Goal: Task Accomplishment & Management: Complete application form

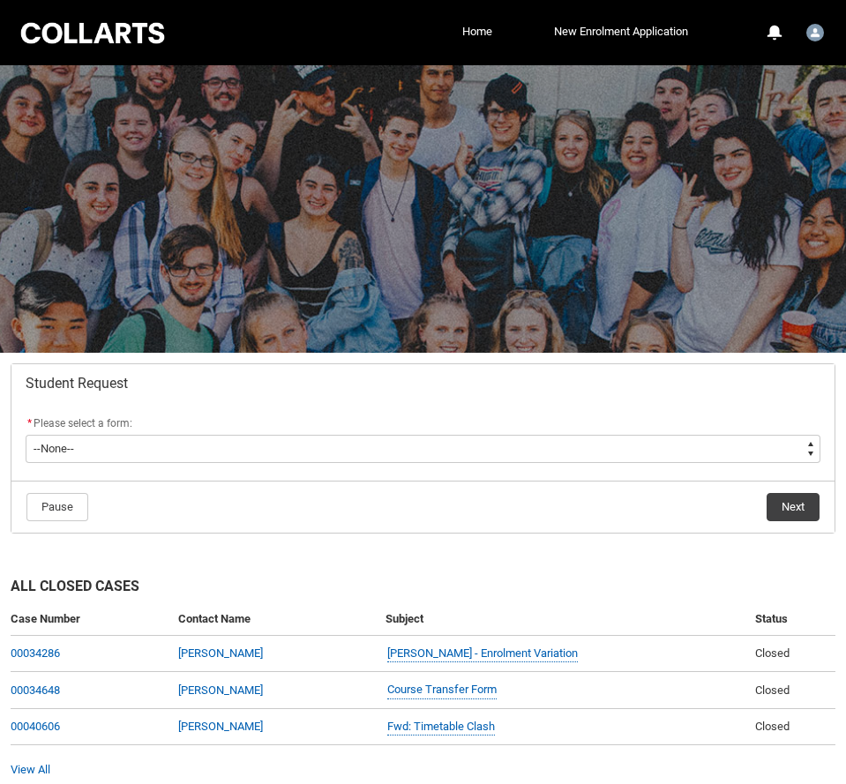
scroll to position [76, 0]
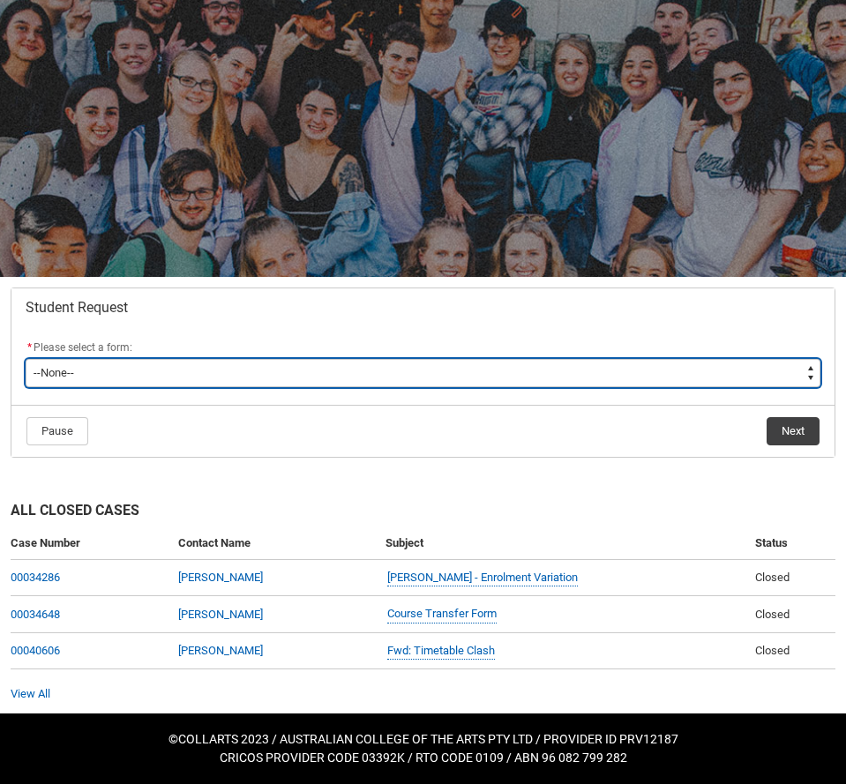
click at [696, 373] on select "--None-- Academic Transcript Application to Appeal Assignment Extension Change …" at bounding box center [423, 373] width 795 height 28
type lightning-select "Special_Consideration_Choice"
select select "Special_Consideration_Choice"
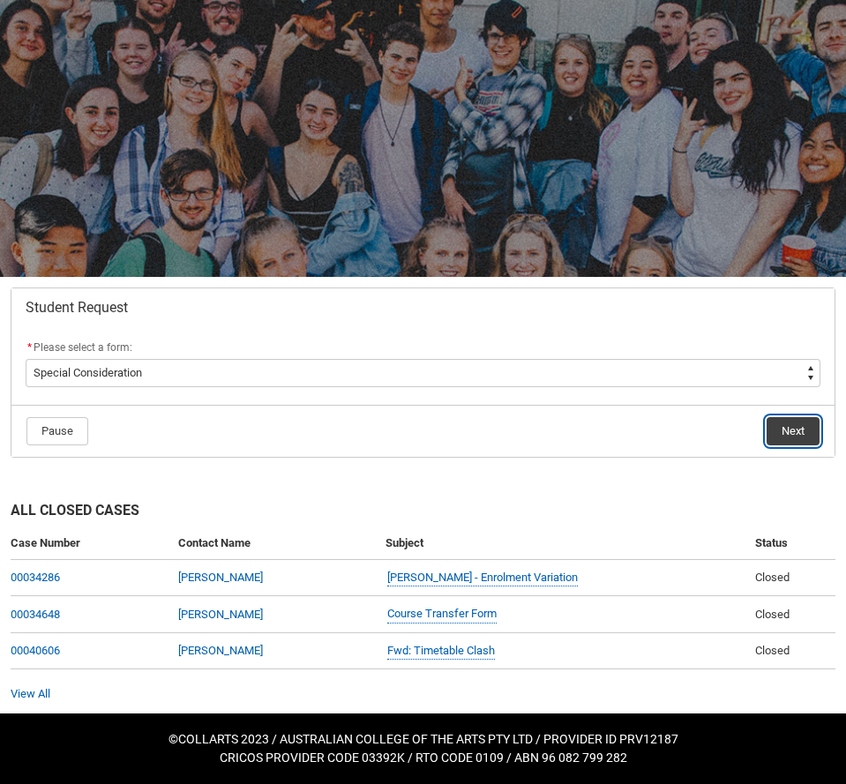
click at [773, 432] on button "Next" at bounding box center [792, 431] width 53 height 28
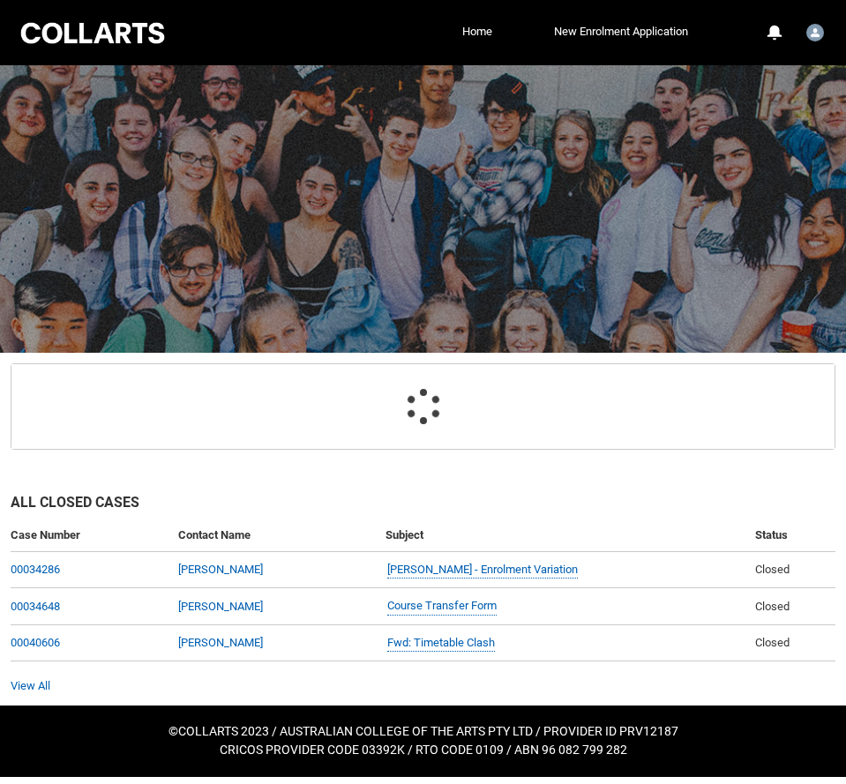
scroll to position [89, 0]
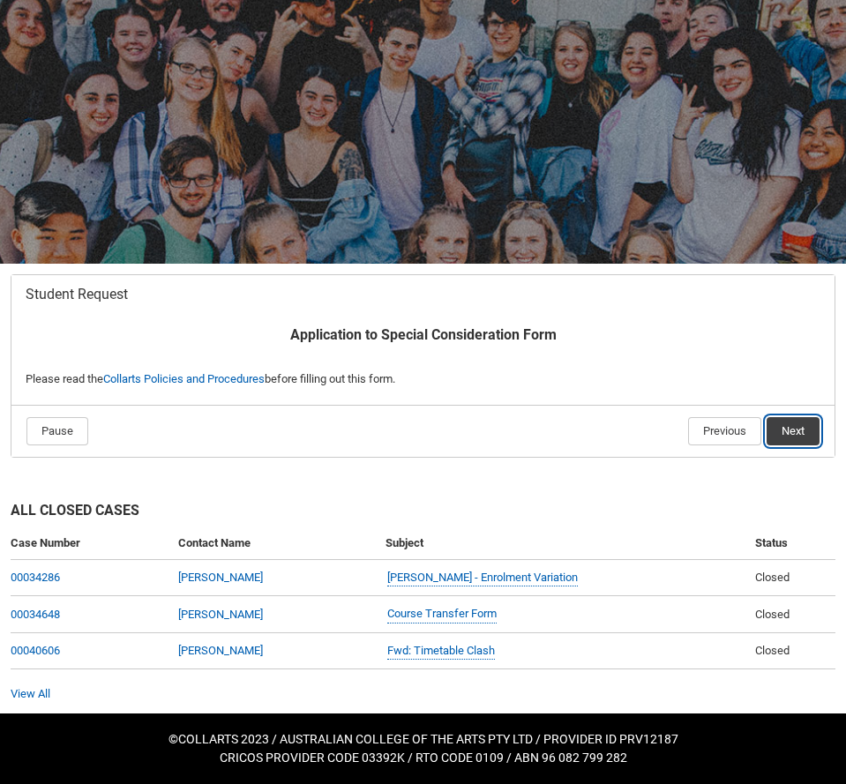
click at [781, 422] on button "Next" at bounding box center [792, 431] width 53 height 28
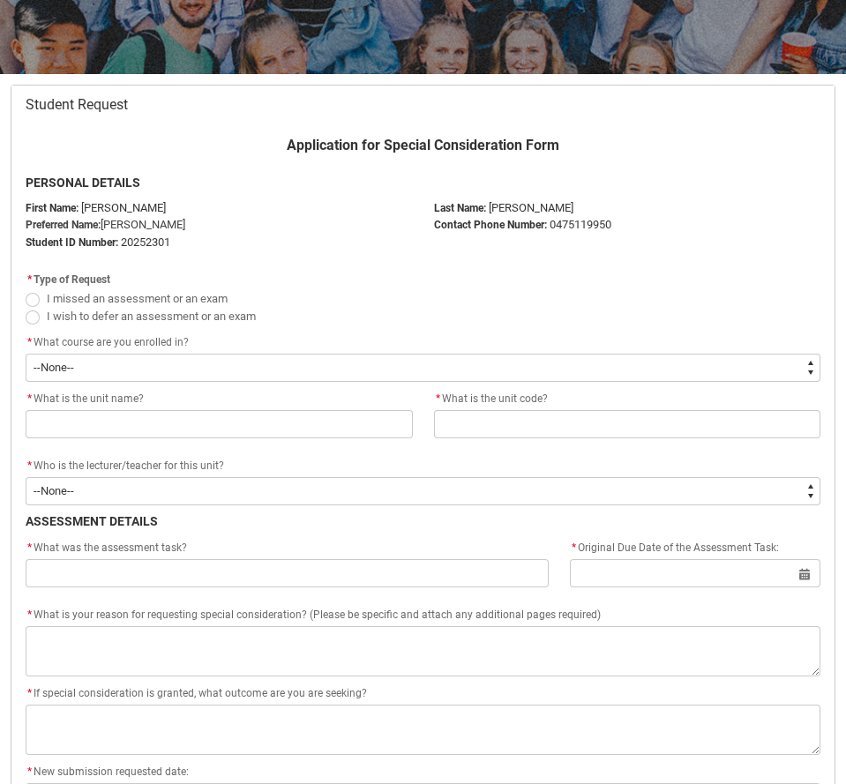
scroll to position [297, 0]
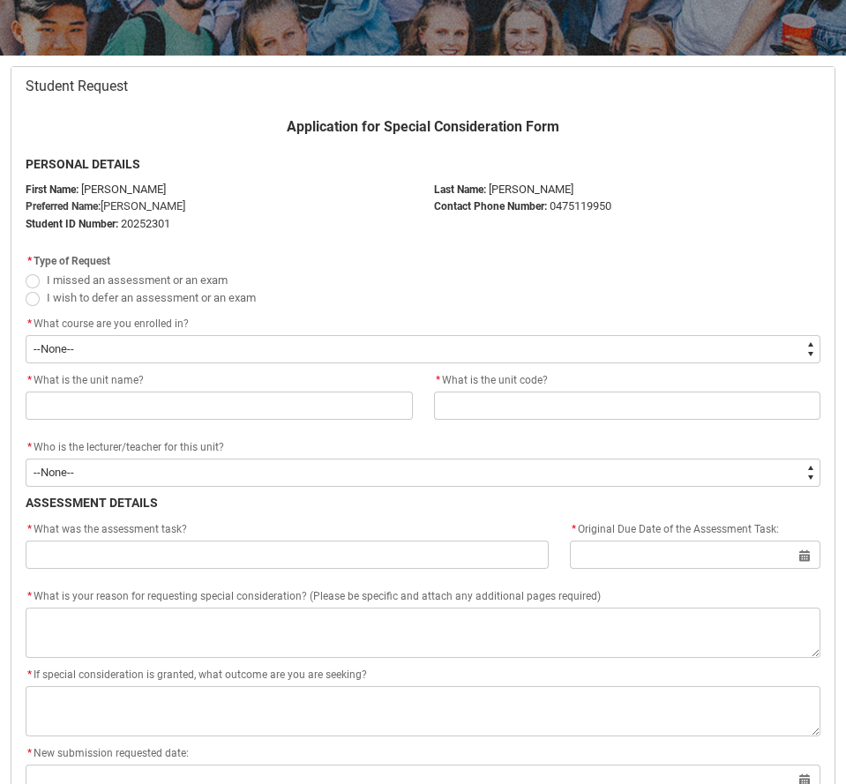
click at [226, 303] on span "I wish to defer an assessment or an exam" at bounding box center [151, 297] width 209 height 13
click at [26, 288] on input "I wish to defer an assessment or an exam" at bounding box center [25, 288] width 1 height 1
radio input "true"
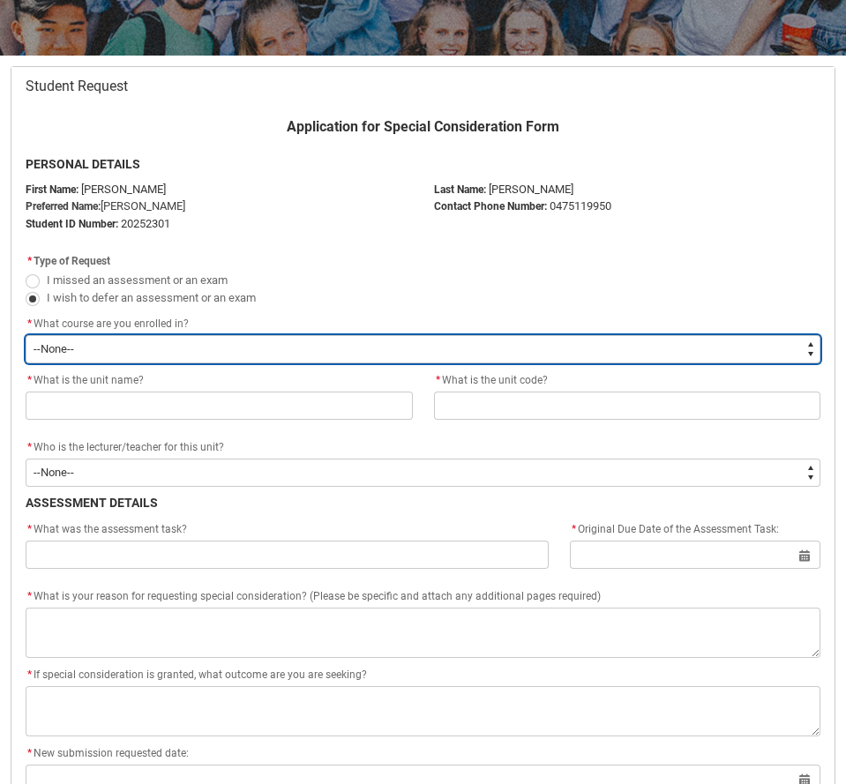
click at [223, 341] on select "--None-- Bachelor of Digital and Social Media V2" at bounding box center [423, 349] width 795 height 28
type lightning-select "recordPicklist_ProgramEnrollment.a0jOZ000003RlvaYAC"
select select "recordPicklist_ProgramEnrollment.a0jOZ000003RlvaYAC"
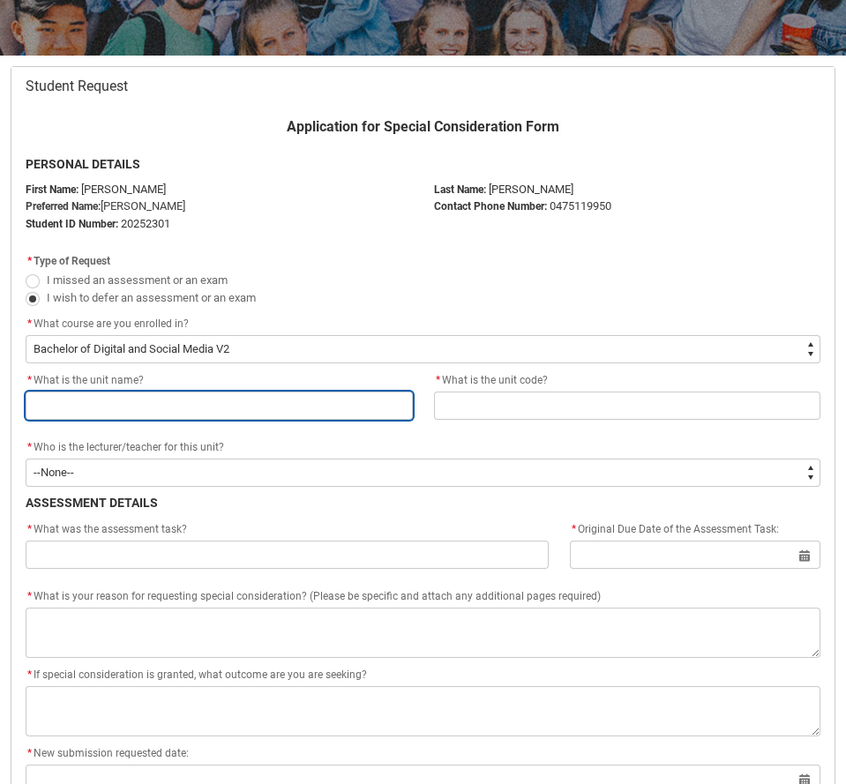
click at [218, 404] on input "Redu_Student_Request flow" at bounding box center [219, 406] width 387 height 28
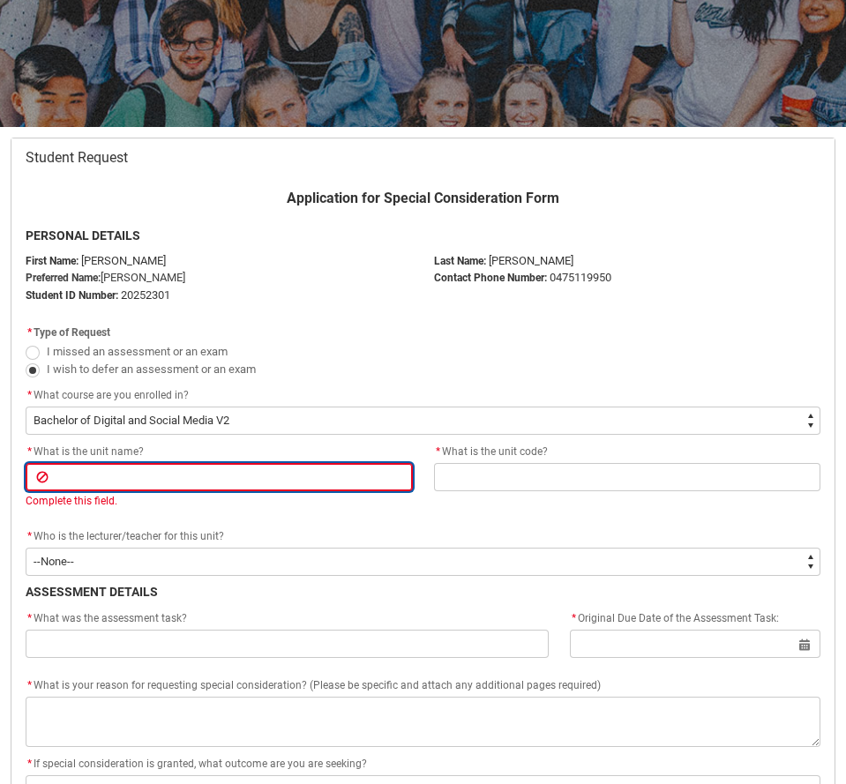
scroll to position [236, 0]
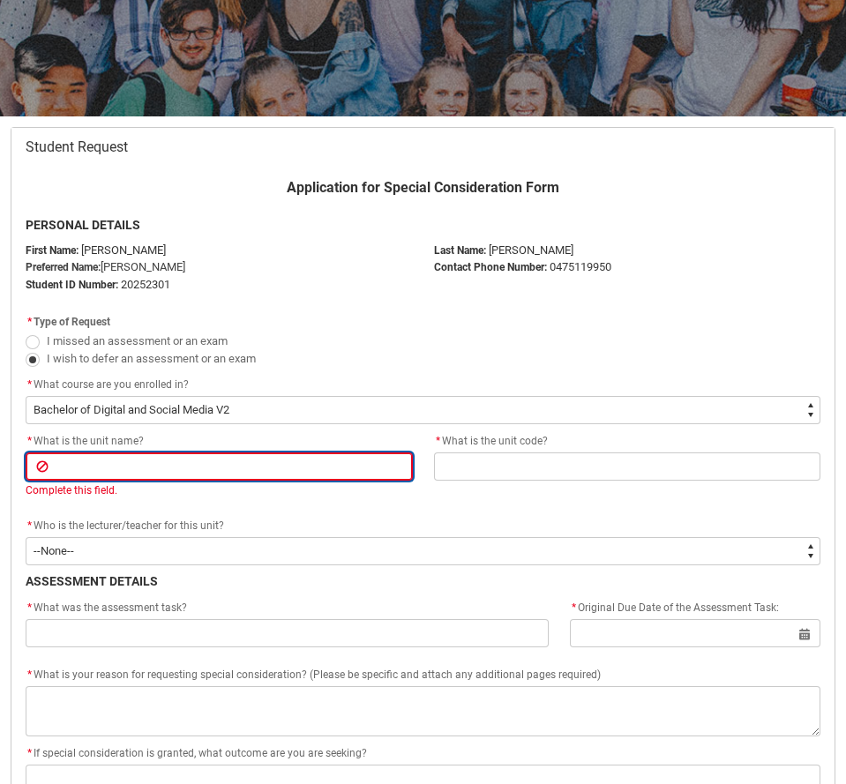
type lightning-primitive-input-simple "S"
type input "S"
type lightning-primitive-input-simple "SH"
type input "SH"
type lightning-primitive-input-simple "SHC"
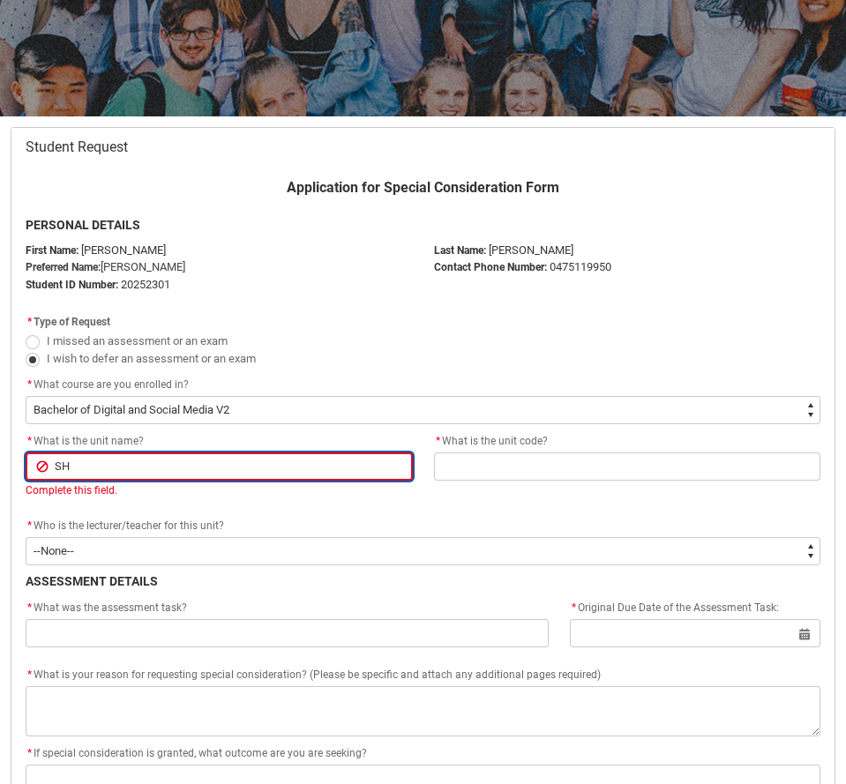
type input "SHC"
type lightning-primitive-input-simple "SHCS"
type input "SHCS"
type lightning-primitive-input-simple "SHC"
type input "SHC"
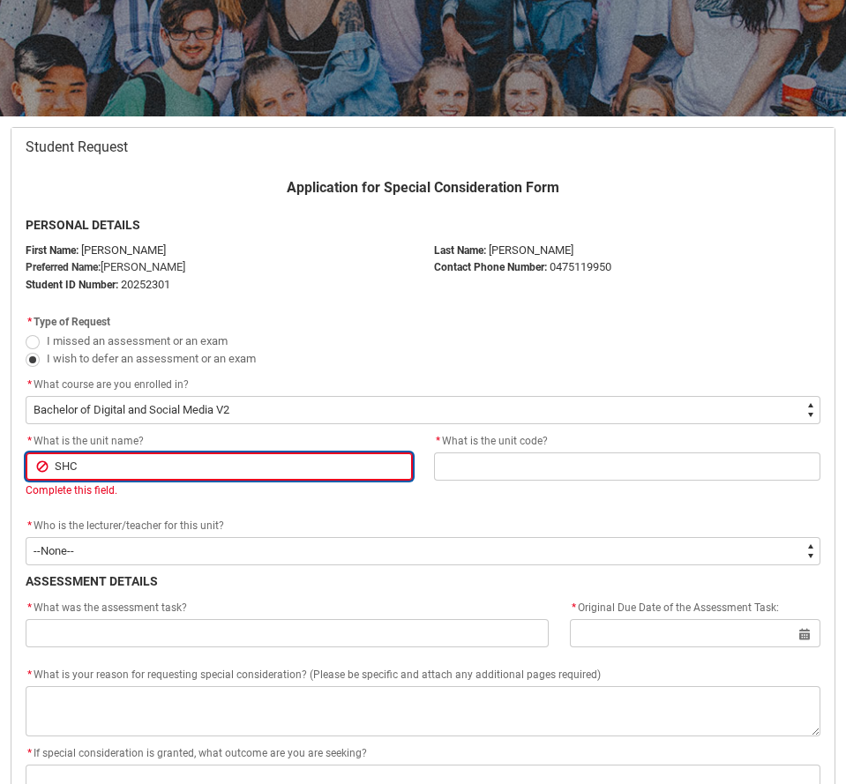
type lightning-primitive-input-simple "SH"
type input "SH"
type lightning-primitive-input-simple "S"
type input "S"
type lightning-primitive-input-simple "C"
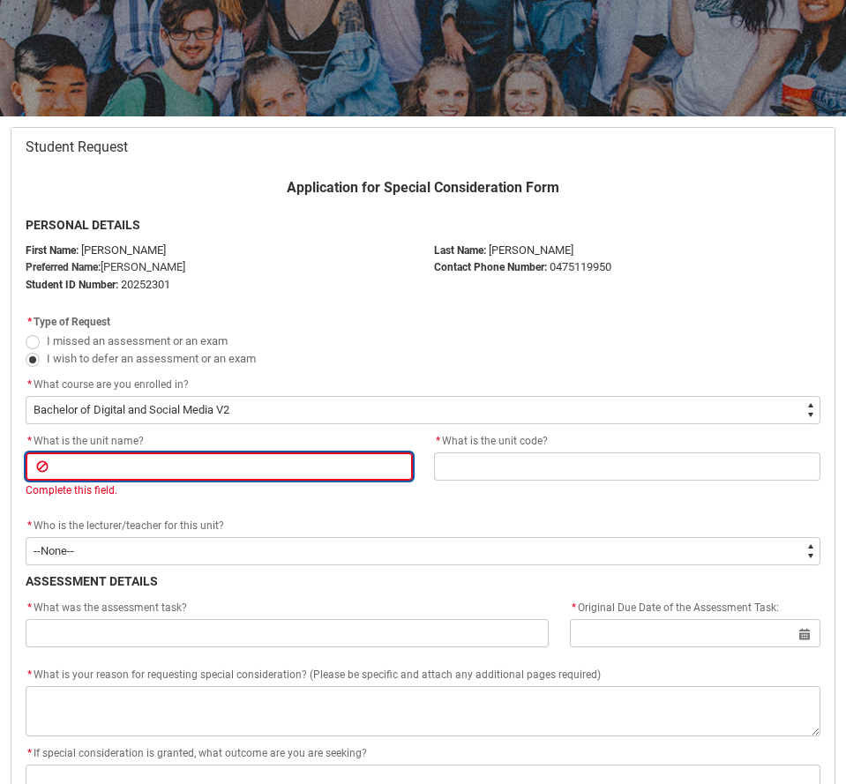
type input "C"
type lightning-primitive-input-simple "Co"
type input "Co"
type lightning-primitive-input-simple "Cop"
type input "Cop"
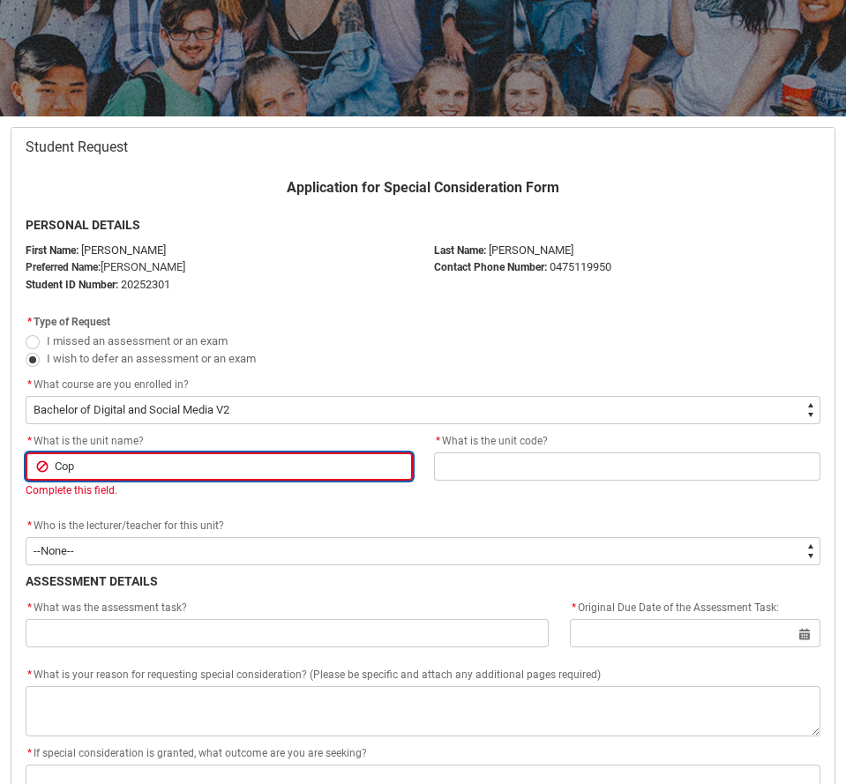
type lightning-primitive-input-simple "Copy"
type input "Copy"
type lightning-primitive-input-simple "Copyw"
type input "Copyw"
type lightning-primitive-input-simple "Copywr"
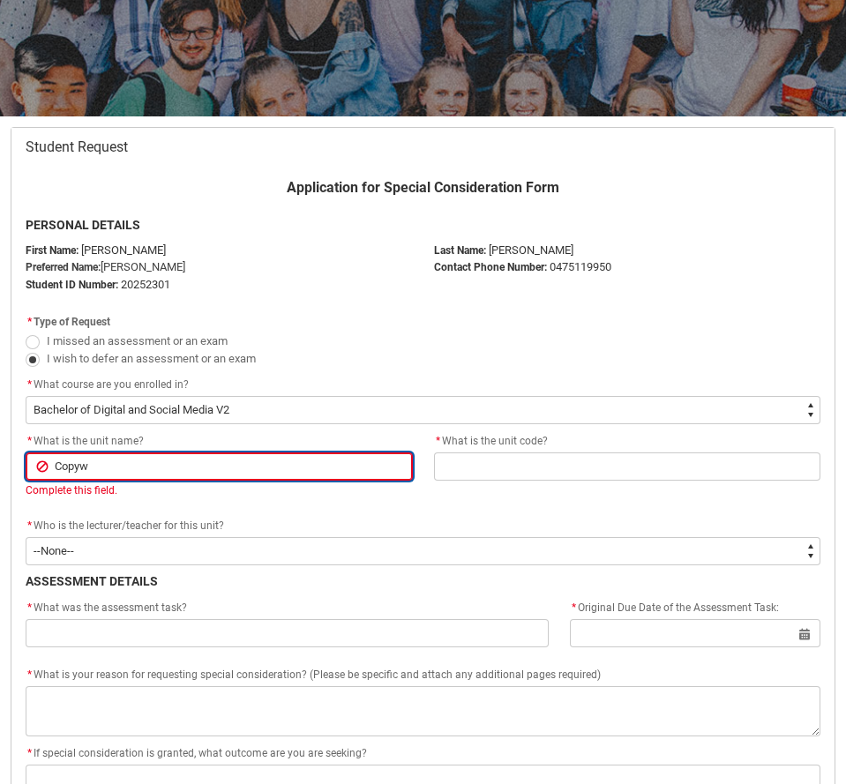
type input "Copywr"
type lightning-primitive-input-simple "Copywri"
type input "Copywri"
type lightning-primitive-input-simple "Copywrit"
type input "Copywrit"
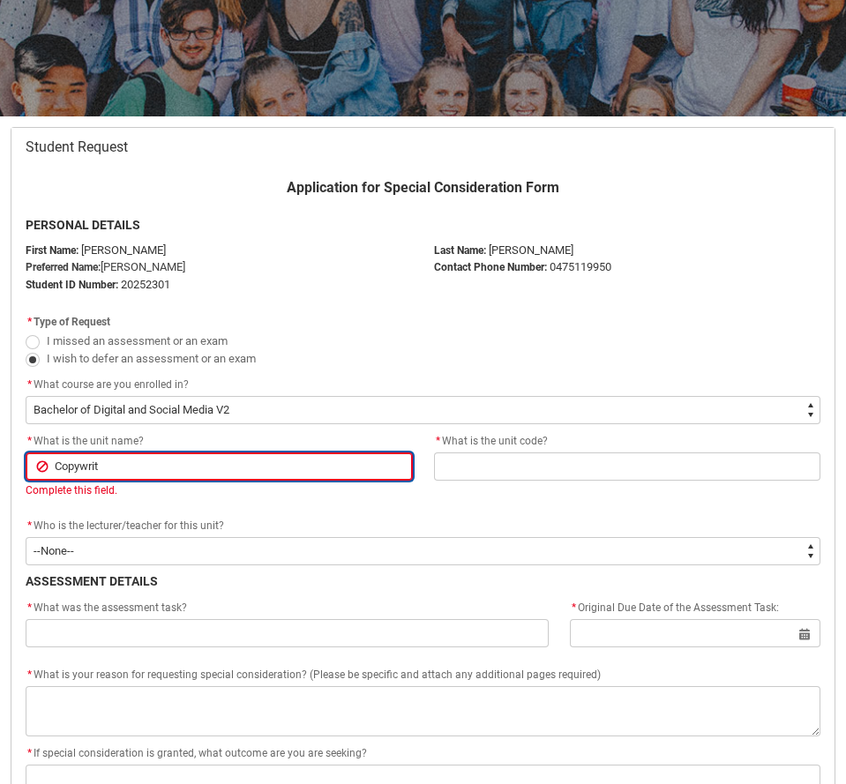
type lightning-primitive-input-simple "Copywriti"
type input "Copywriti"
type lightning-primitive-input-simple "Copywritin"
type input "Copywritin"
type lightning-primitive-input-simple "Copywriting"
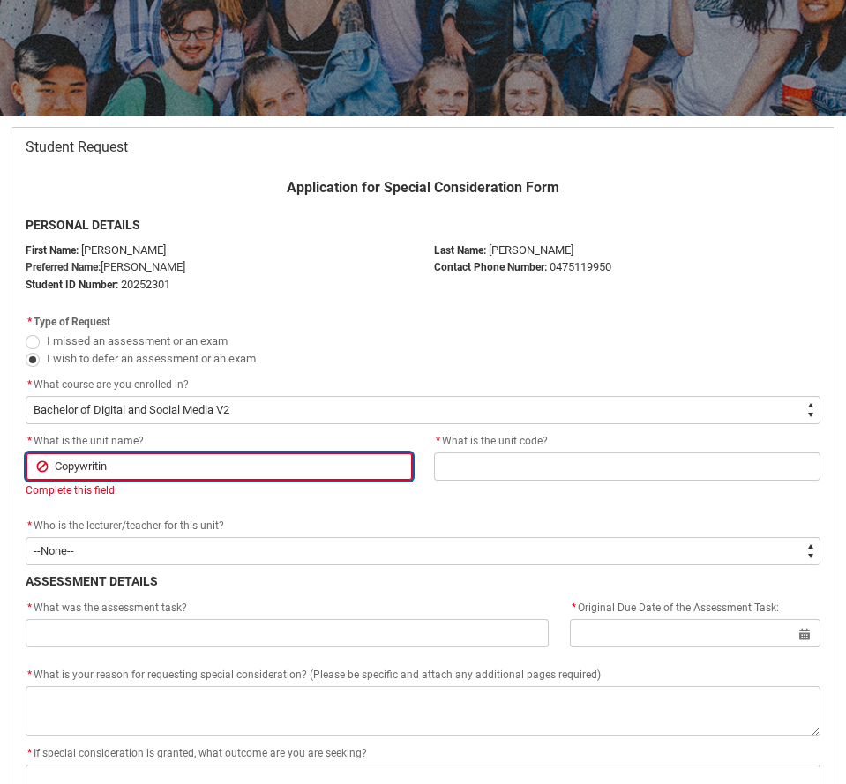
type input "Copywriting"
type lightning-primitive-input-simple "Copywriting"
type input "Copywriting"
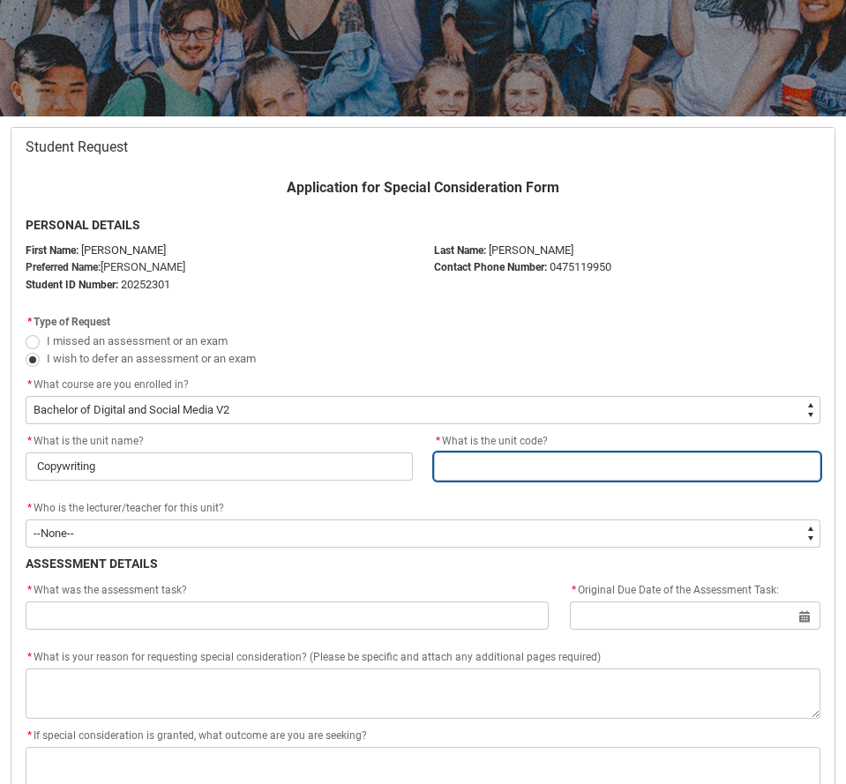
click at [474, 467] on input "Redu_Student_Request flow" at bounding box center [627, 466] width 387 height 28
type lightning-primitive-input-simple "G"
type input "G"
type lightning-primitive-input-simple "Gd"
type input "Gd"
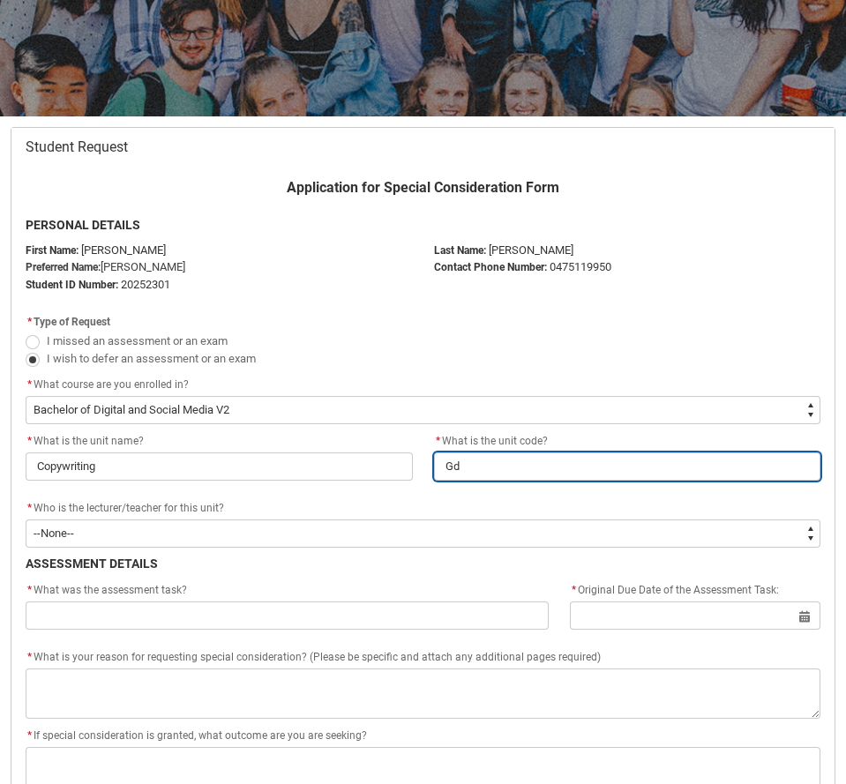
type lightning-primitive-input-simple "G"
type input "G"
type lightning-primitive-input-simple "GD"
type input "GD"
type lightning-primitive-input-simple "GDP"
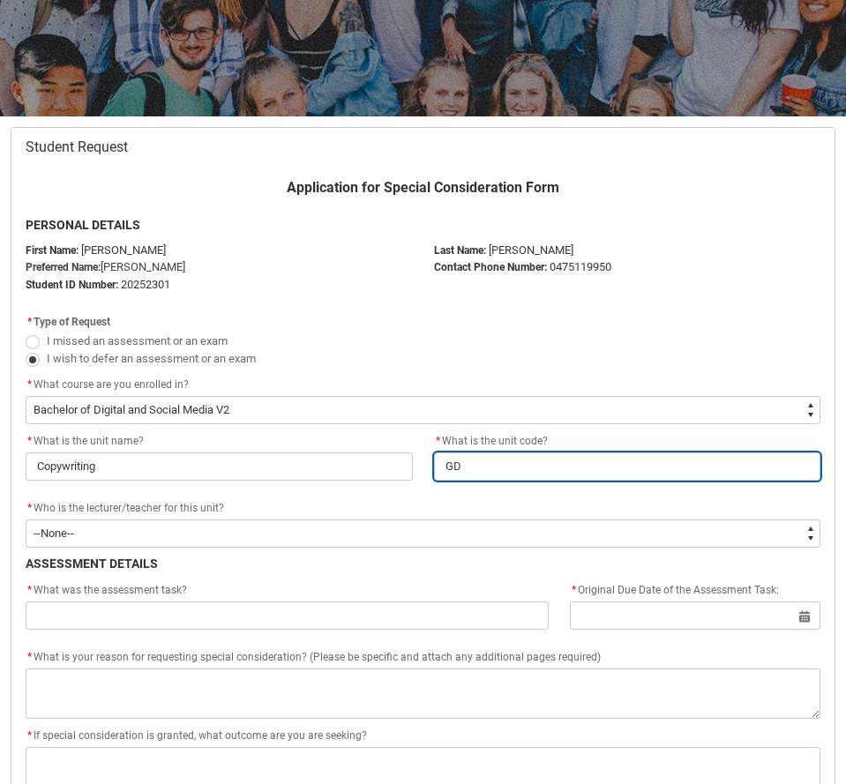
type input "GDP"
type lightning-primitive-input-simple "GDP2"
type input "GDP2"
type lightning-primitive-input-simple "GDP2-"
type input "GDP2-"
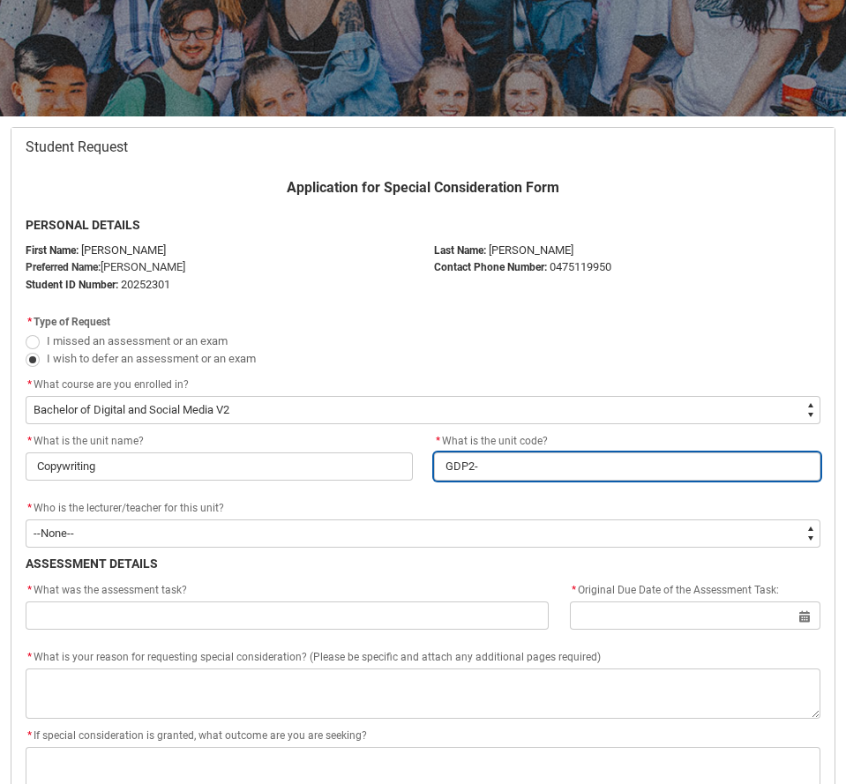
type lightning-primitive-input-simple "GDP2-)"
type input "GDP2-)"
type lightning-primitive-input-simple "GDP2-"
type input "GDP2-"
type lightning-primitive-input-simple "GDP2-0"
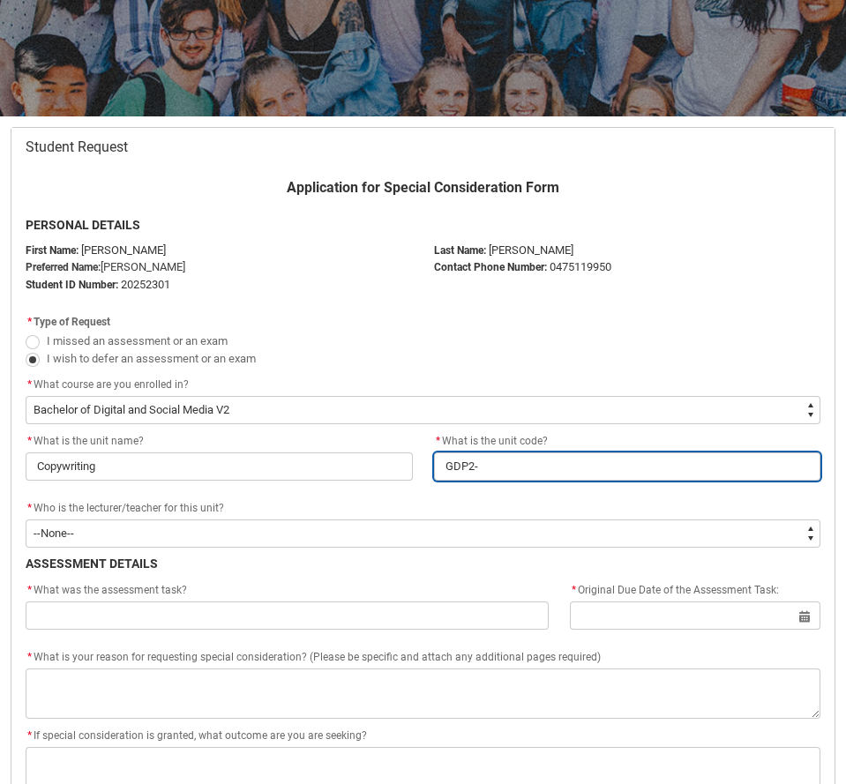
type input "GDP2-0"
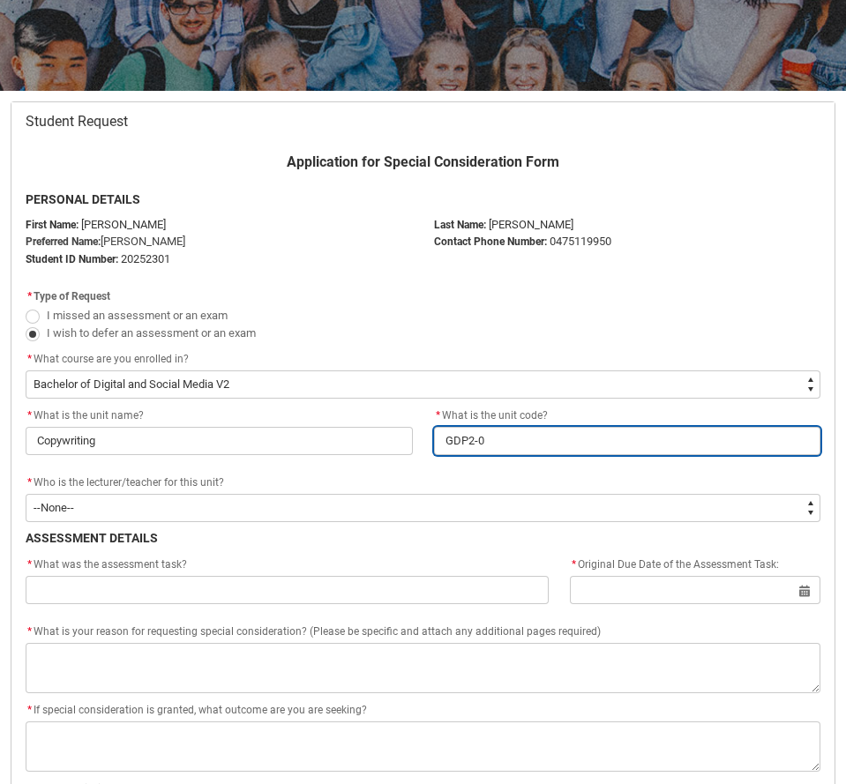
scroll to position [270, 0]
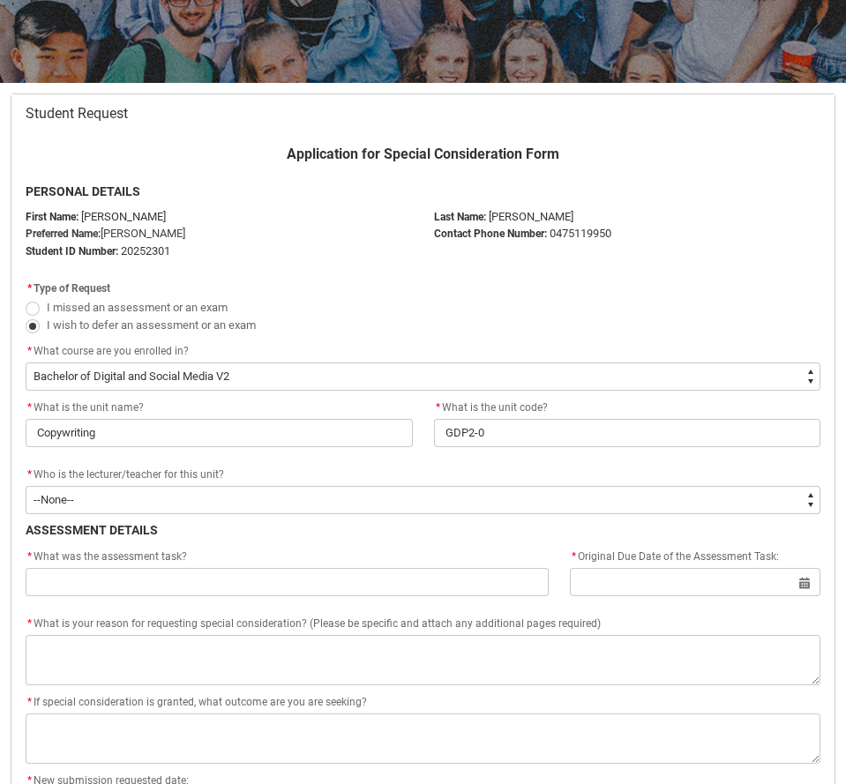
click at [163, 518] on flowruntime-screen-field "* Who is the lecturer/teacher for this unit? * --None-- [PERSON_NAME] [PERSON_N…" at bounding box center [423, 493] width 816 height 56
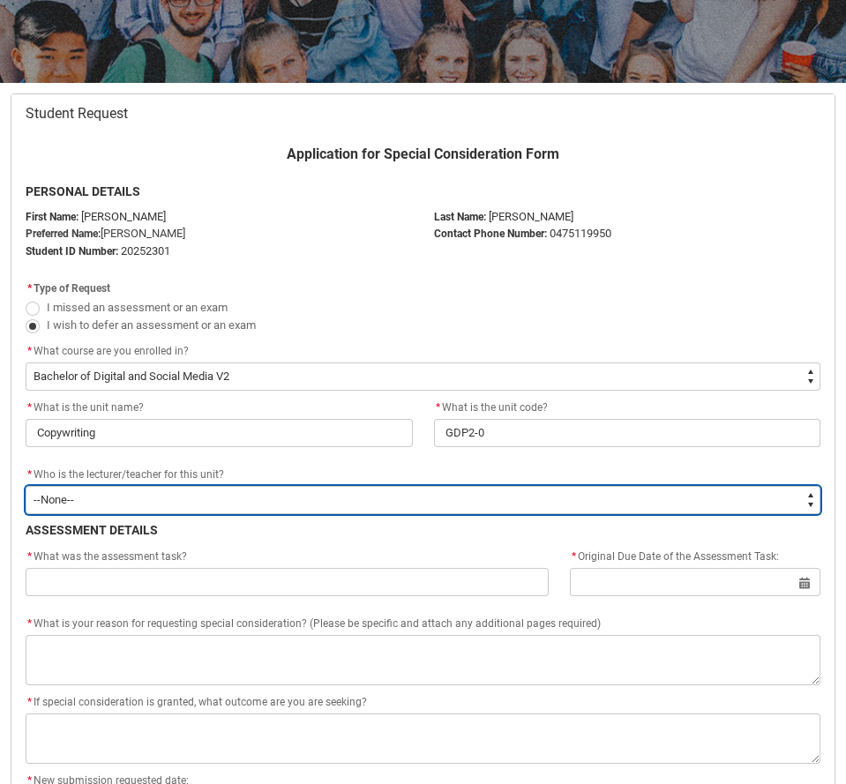
click at [160, 503] on select "--None-- [PERSON_NAME] [PERSON_NAME] [PERSON_NAME] [PERSON_NAME] [PERSON_NAME] …" at bounding box center [423, 500] width 795 height 28
type lightning-select "Faculty_NamefromAtoM.0035g00000b9AZyAAM"
select select "Faculty_NamefromAtoM.0035g00000b9AZyAAM"
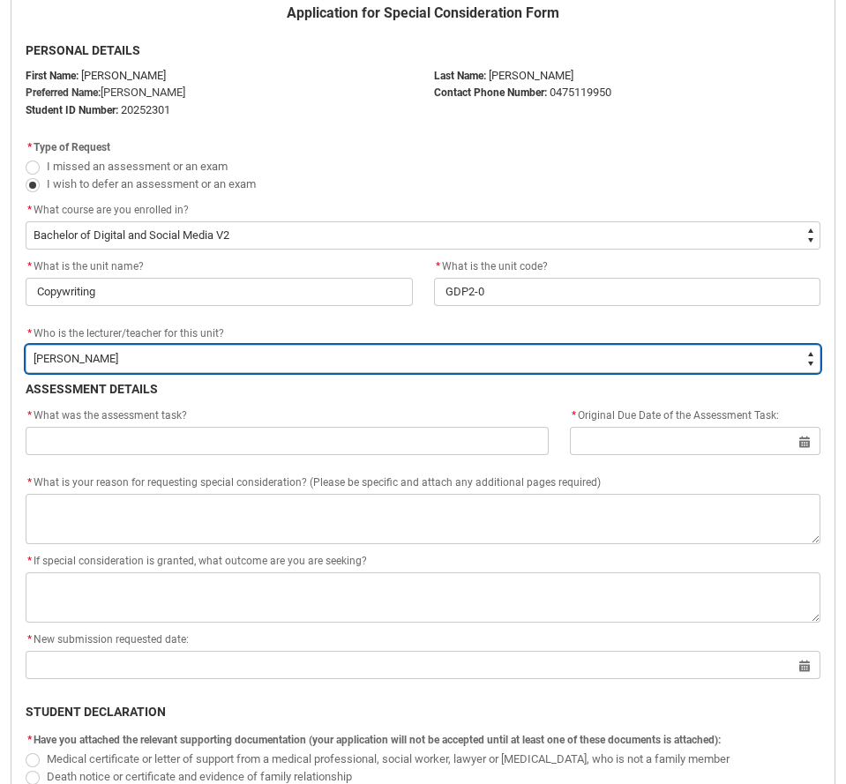
scroll to position [413, 0]
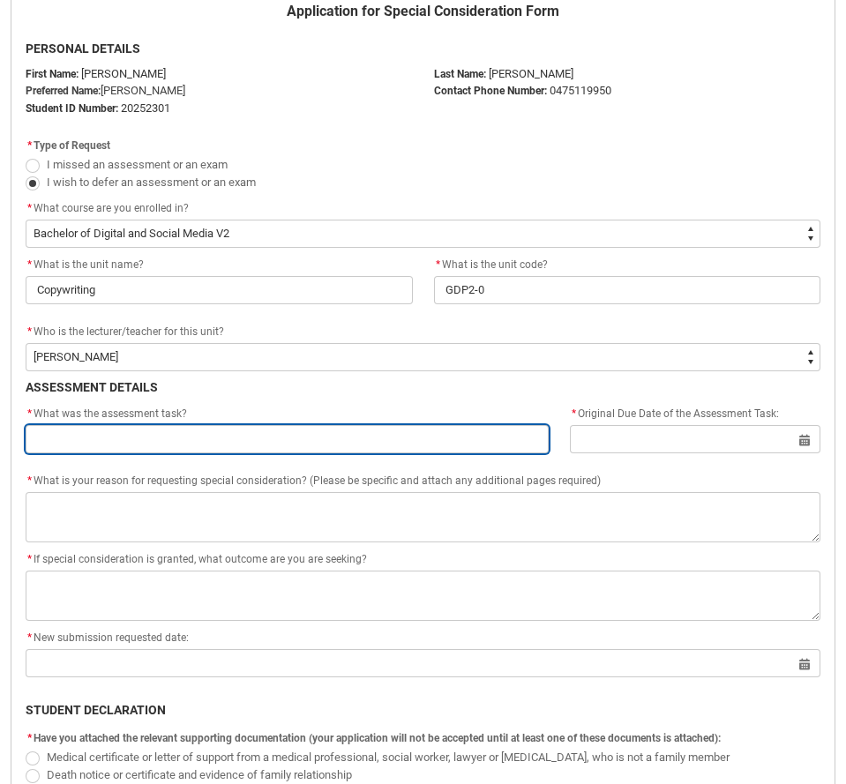
click at [166, 446] on input "Redu_Student_Request flow" at bounding box center [287, 439] width 523 height 28
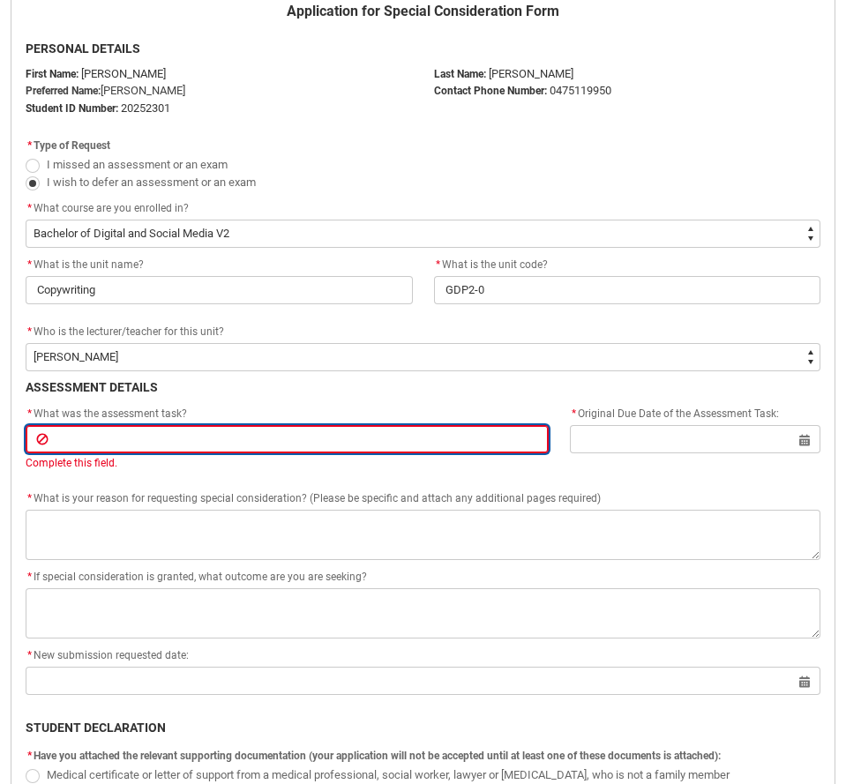
type lightning-primitive-input-simple "A"
type input "A"
type lightning-primitive-input-simple "As"
type input "As"
type lightning-primitive-input-simple "Ass"
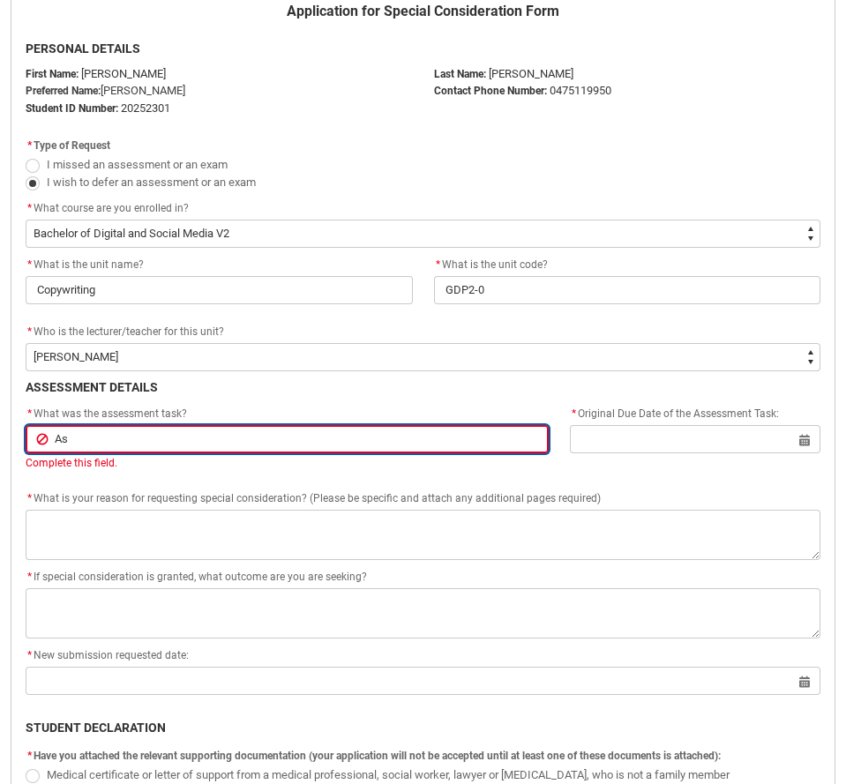
type input "Ass"
type lightning-primitive-input-simple "Asse"
type input "Asse"
type lightning-primitive-input-simple "Asses"
type input "Asses"
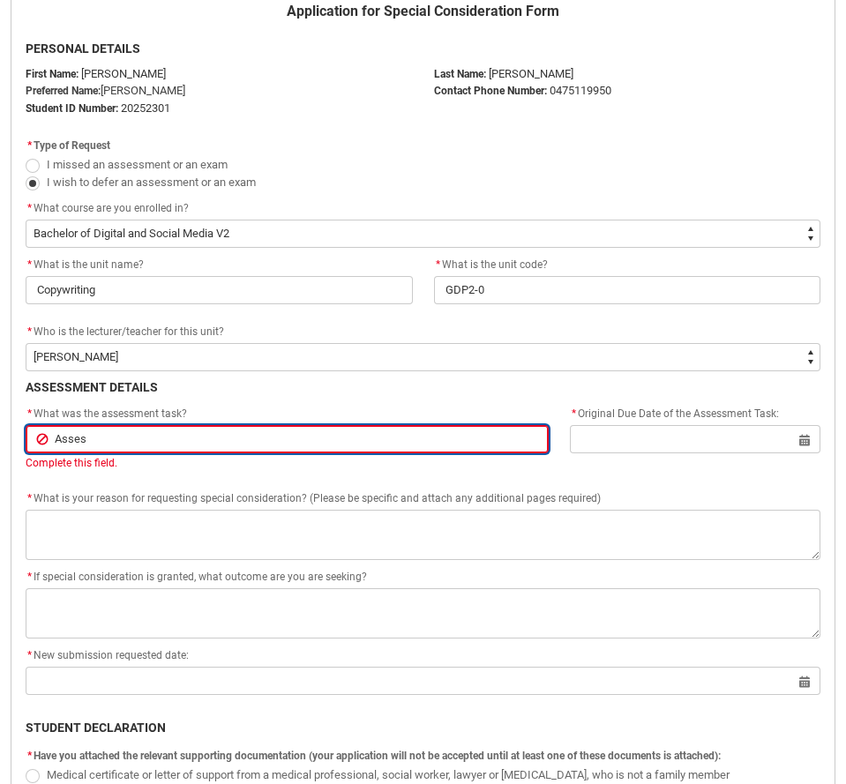
type lightning-primitive-input-simple "Assess"
type input "Assess"
type lightning-primitive-input-simple "Assessm"
type input "Assessm"
type lightning-primitive-input-simple "Assessme"
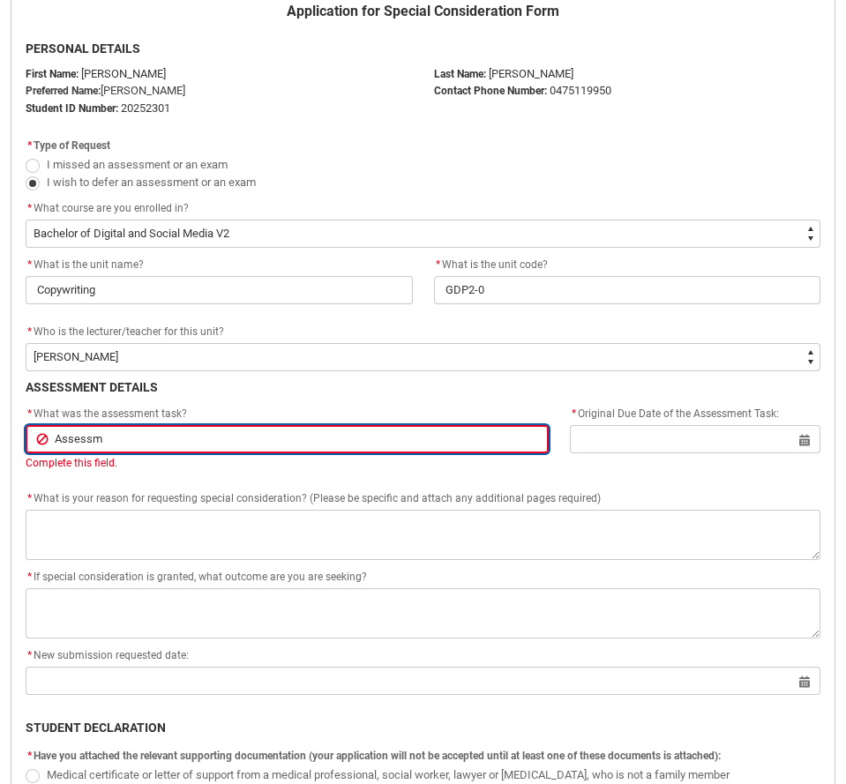
type input "Assessme"
type lightning-primitive-input-simple "Assessmen"
type input "Assessmen"
type lightning-primitive-input-simple "Assessment"
type input "Assessment"
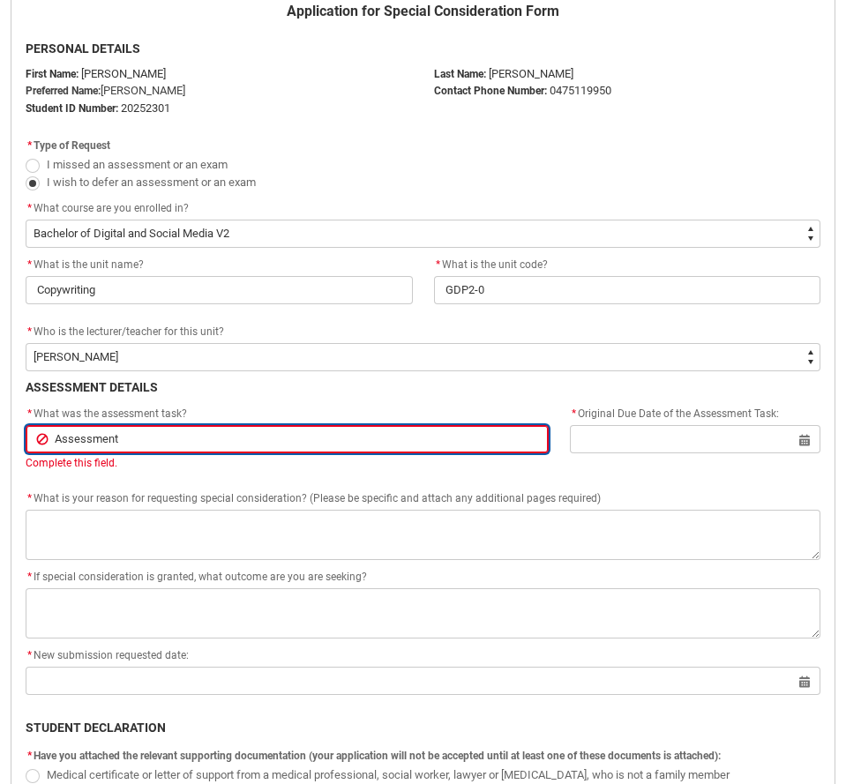
type lightning-primitive-input-simple "Assessment"
type input "Assessment"
type lightning-primitive-input-simple "Assessment 3"
type input "Assessment 3"
type lightning-primitive-input-simple "Assessment 3:"
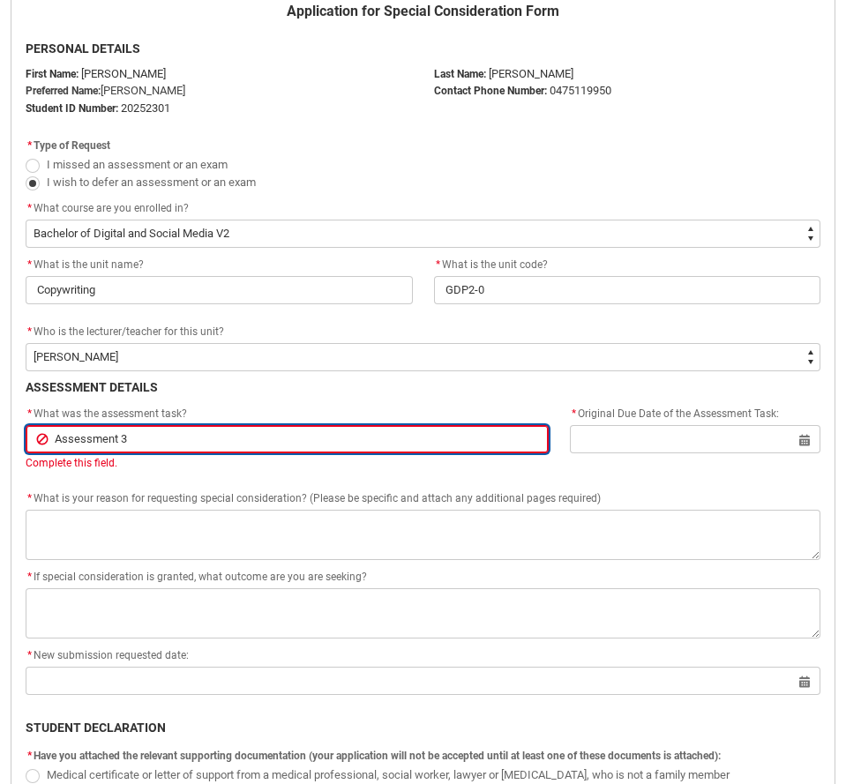
type input "Assessment 3:"
type lightning-primitive-input-simple "Assessment 3:"
type input "Assessment 3:"
type lightning-primitive-input-simple "Assessment 3: V"
type input "Assessment 3: V"
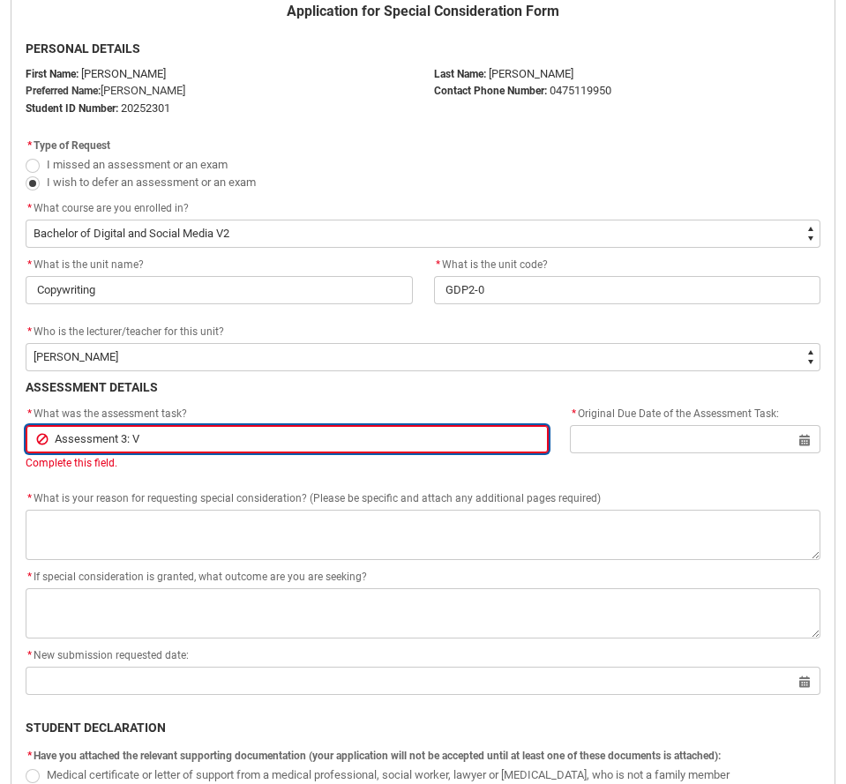
type lightning-primitive-input-simple "Assessment 3: Vo"
type input "Assessment 3: Vo"
type lightning-primitive-input-simple "Assessment 3: Vod"
type input "Assessment 3: Vod"
type lightning-primitive-input-simple "Assessment 3: Vo"
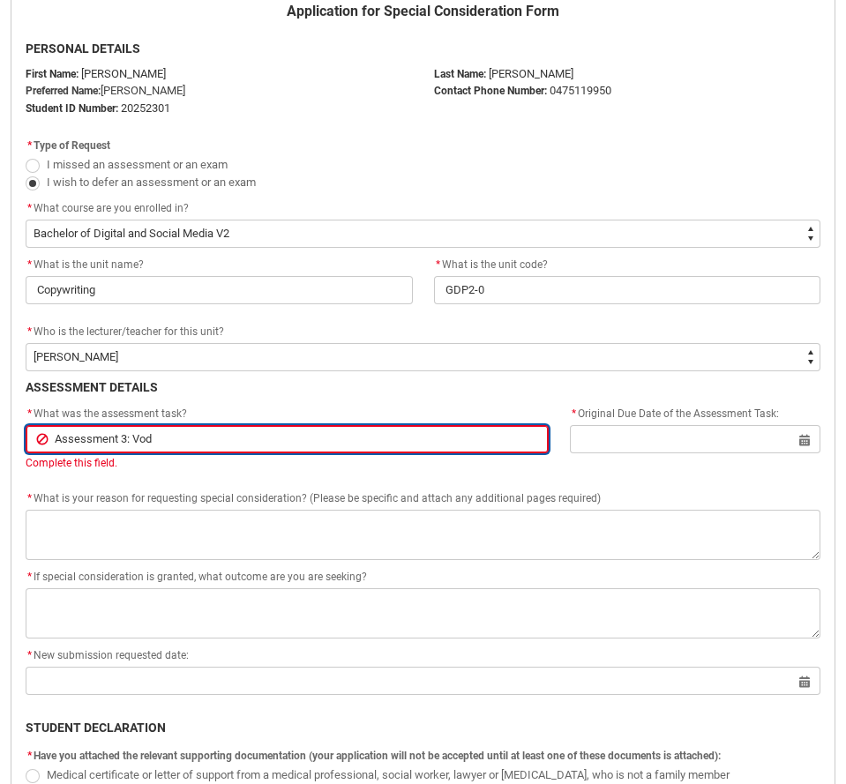
type input "Assessment 3: Vo"
type lightning-primitive-input-simple "Assessment 3: V"
type input "Assessment 3: V"
type lightning-primitive-input-simple "Assessment 3: Vi"
type input "Assessment 3: Vi"
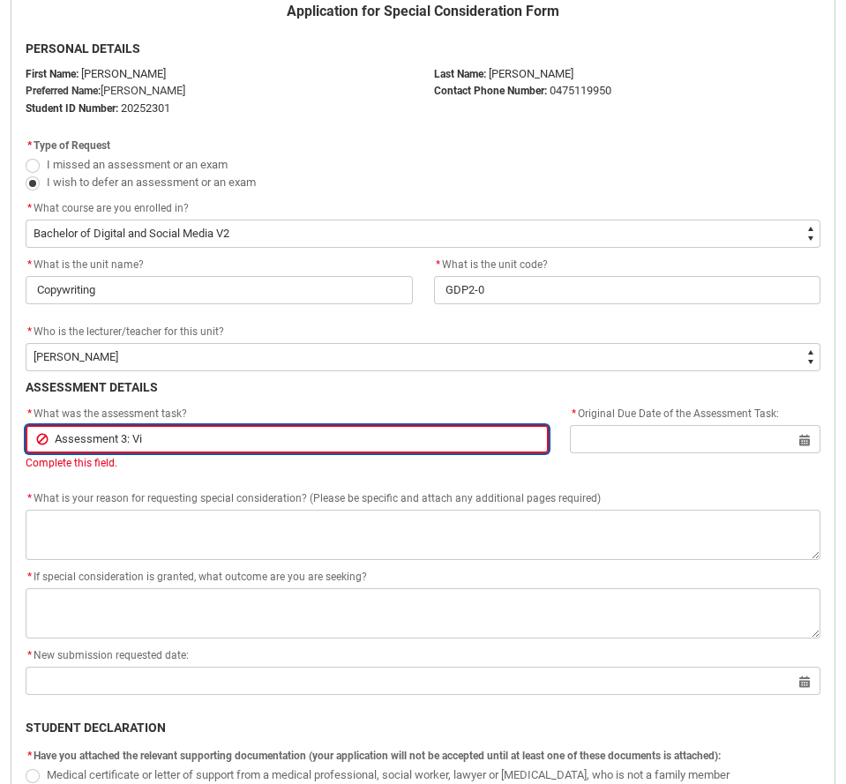
type lightning-primitive-input-simple "Assessment 3: Vid"
type input "Assessment 3: Vid"
type lightning-primitive-input-simple "Assessment 3: Vide"
type input "Assessment 3: Vide"
type lightning-primitive-input-simple "Assessment 3: Video"
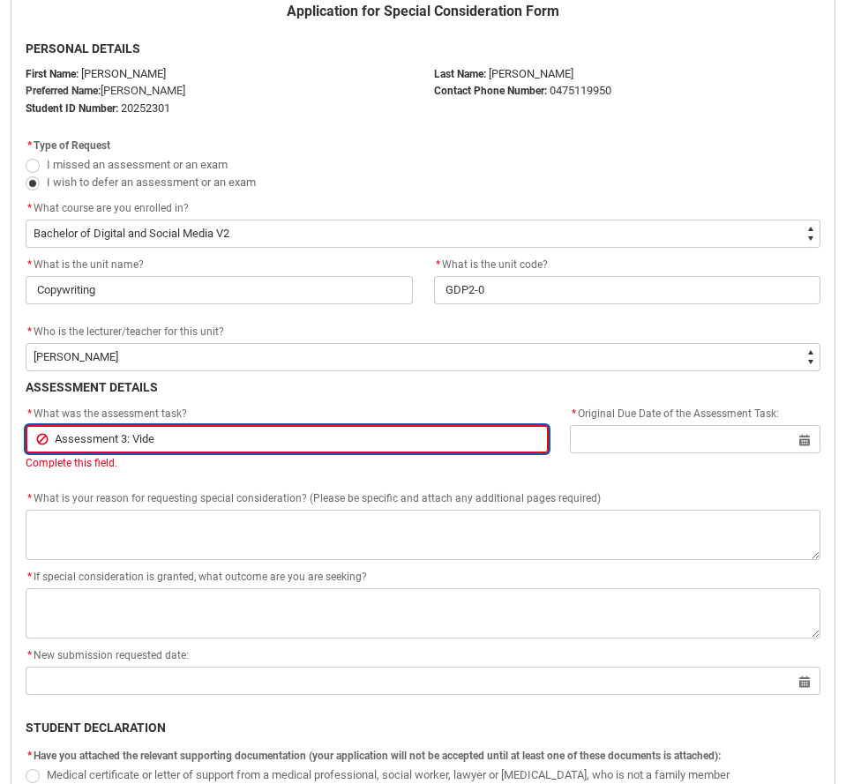
type input "Assessment 3: Video"
type lightning-primitive-input-simple "Assessment 3: Video"
type input "Assessment 3: Video"
type lightning-primitive-input-simple "Assessment 3: Video P"
type input "Assessment 3: Video P"
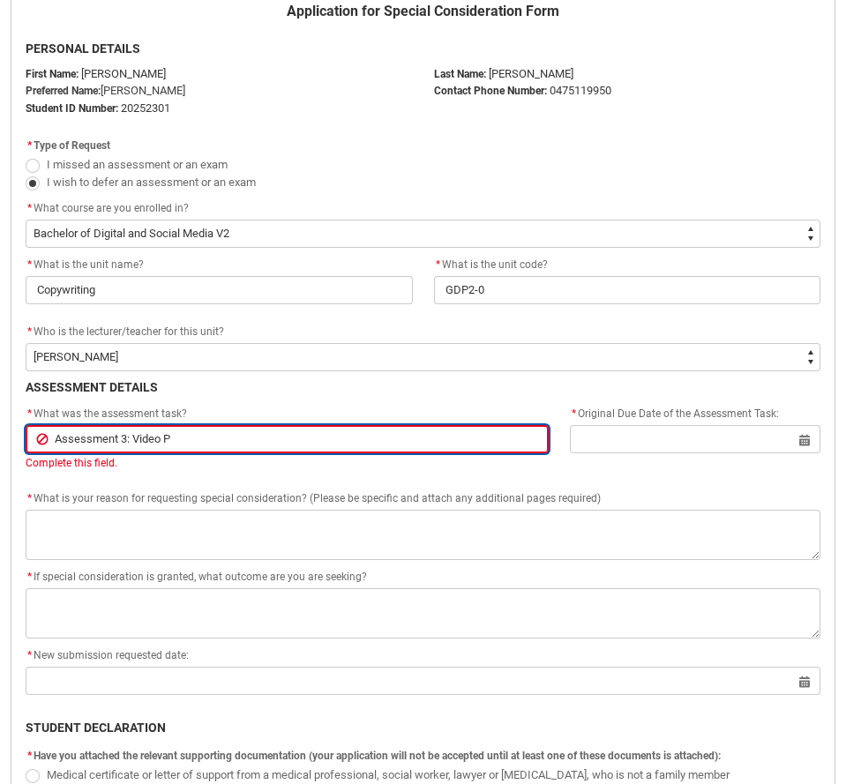
type lightning-primitive-input-simple "Assessment 3: Video Pi"
type input "Assessment 3: Video Pi"
type lightning-primitive-input-simple "Assessment 3: Video Pit"
type input "Assessment 3: Video Pit"
type lightning-primitive-input-simple "Assessment 3: Video Pitc"
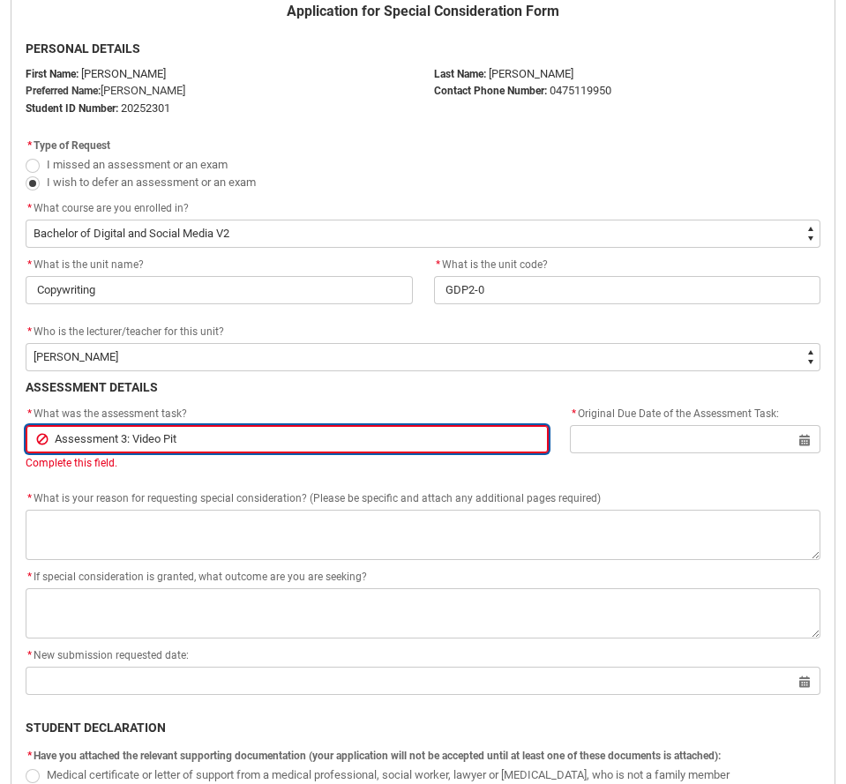
type input "Assessment 3: Video Pitc"
type lightning-primitive-input-simple "Assessment 3: Video Pitch"
type input "Assessment 3: Video Pitch"
type lightning-primitive-input-simple "Assessment 3: Video Pitch"
type input "Assessment 3: Video Pitch"
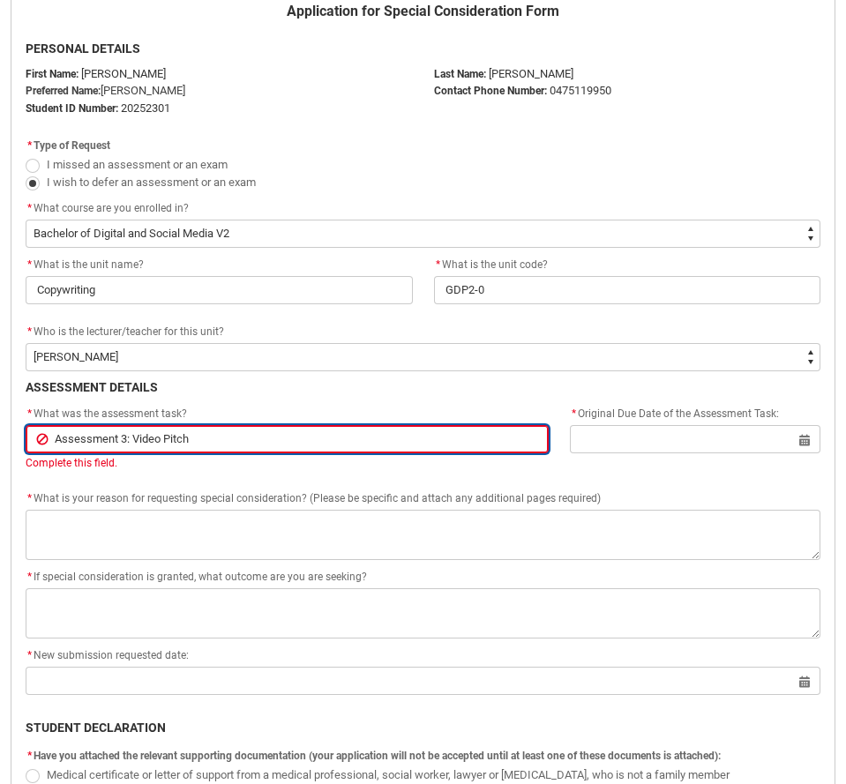
type lightning-primitive-input-simple "Assessment 3: Video Pitch P"
type input "Assessment 3: Video Pitch P"
type lightning-primitive-input-simple "Assessment 3: Video Pitch Pr"
type input "Assessment 3: Video Pitch Pr"
type lightning-primitive-input-simple "Assessment 3: Video Pitch Pre"
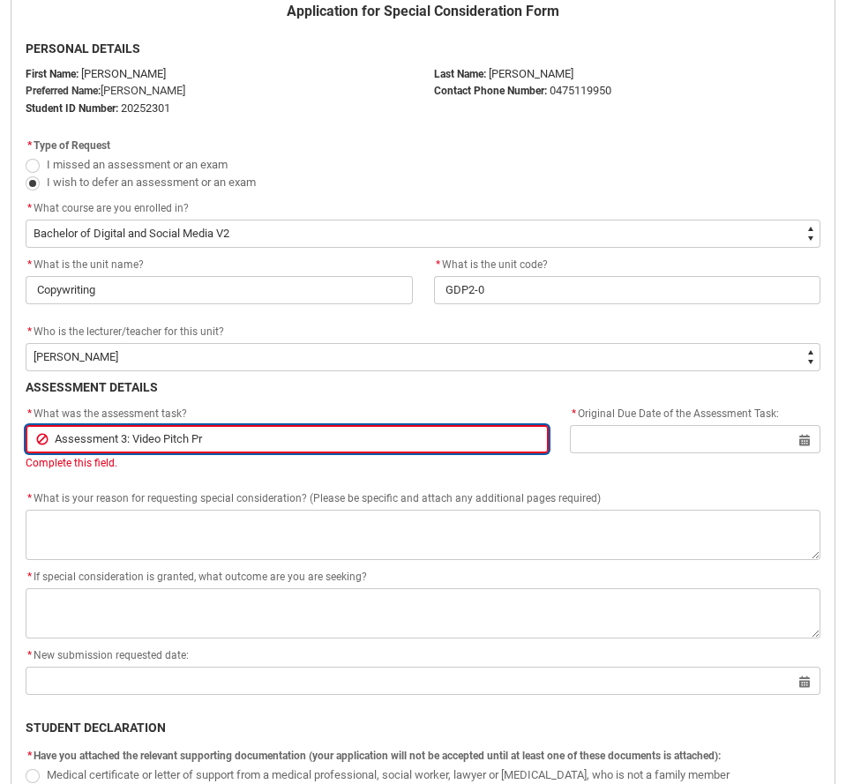
type input "Assessment 3: Video Pitch Pre"
type lightning-primitive-input-simple "Assessment 3: Video Pitch Pres"
type input "Assessment 3: Video Pitch Pres"
type lightning-primitive-input-simple "Assessment 3: Video Pitch Prese"
type input "Assessment 3: Video Pitch Prese"
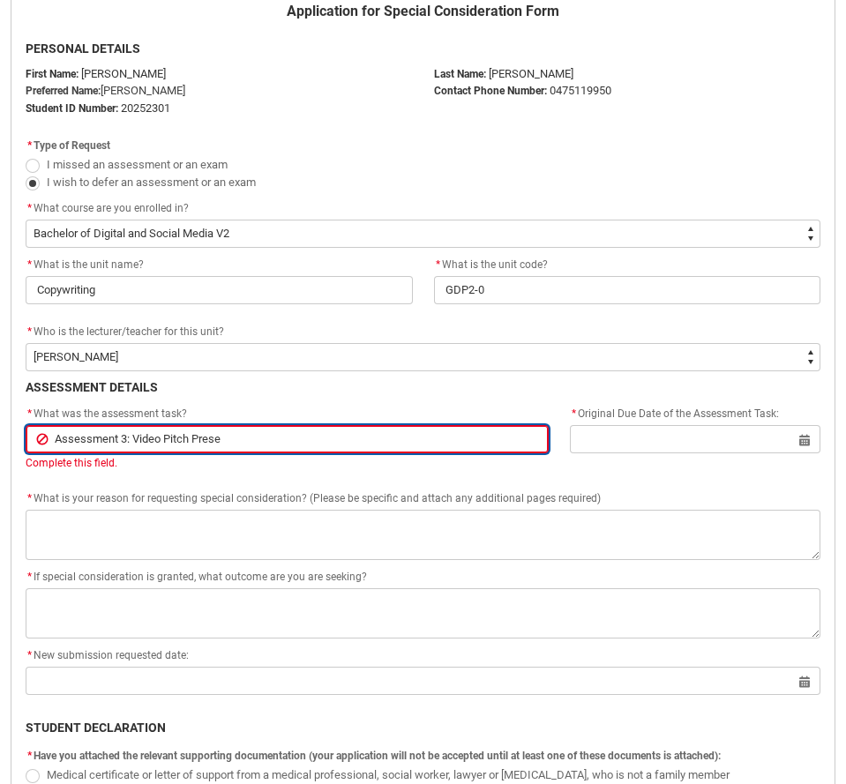
type lightning-primitive-input-simple "Assessment 3: Video Pitch Presen"
type input "Assessment 3: Video Pitch Presen"
type lightning-primitive-input-simple "Assessment 3: Video Pitch Present"
type input "Assessment 3: Video Pitch Present"
type lightning-primitive-input-simple "Assessment 3: Video Pitch Presenta"
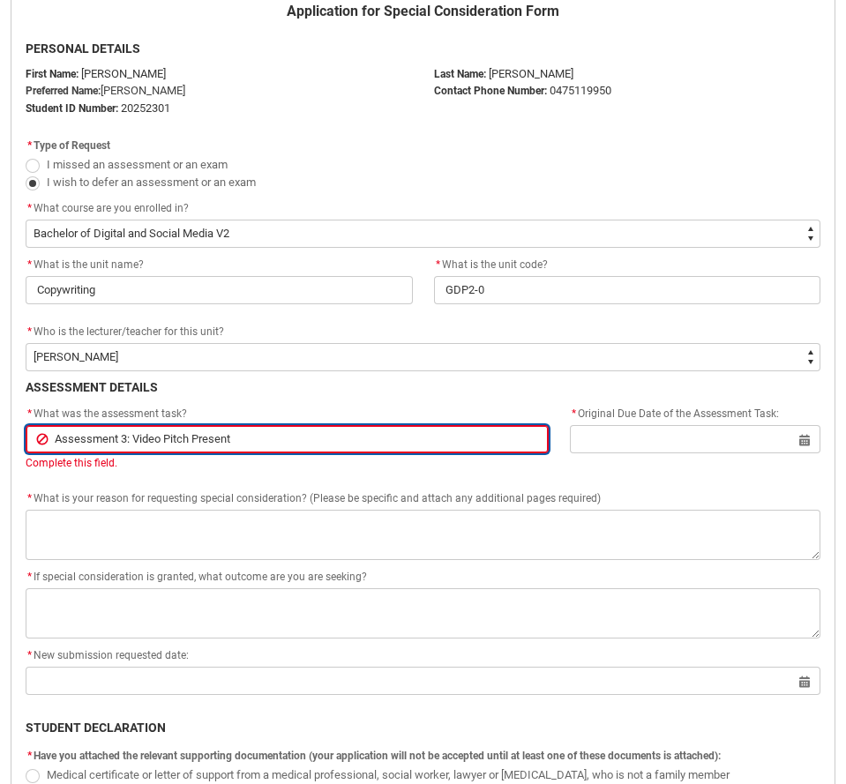
type input "Assessment 3: Video Pitch Presenta"
type lightning-primitive-input-simple "Assessment 3: Video Pitch Presentat"
type input "Assessment 3: Video Pitch Presentat"
type lightning-primitive-input-simple "Assessment 3: Video Pitch Presentati"
type input "Assessment 3: Video Pitch Presentati"
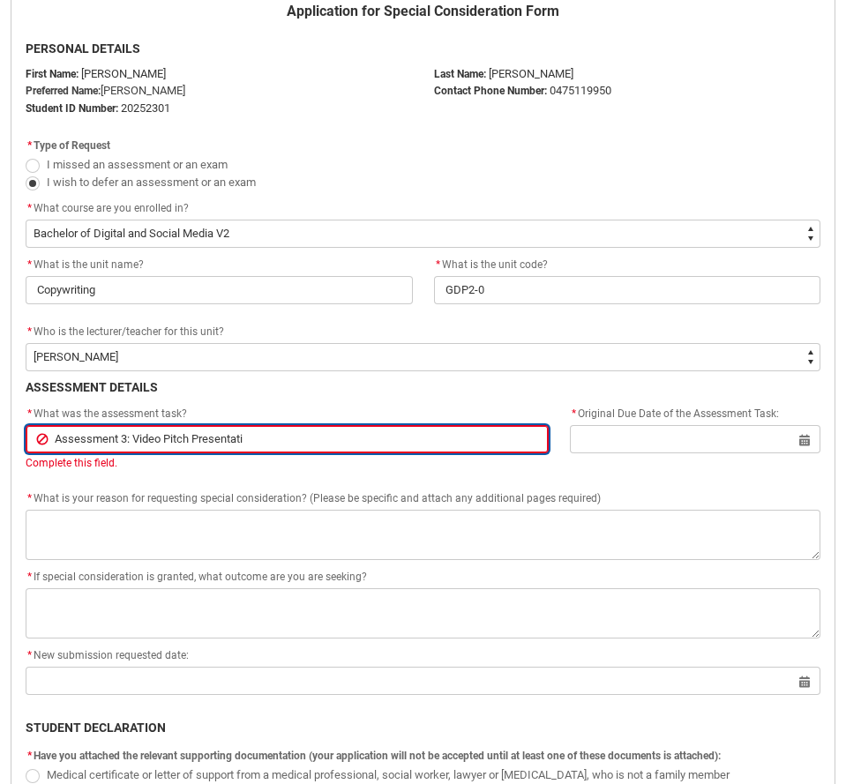
type lightning-primitive-input-simple "Assessment 3: Video Pitch Presentatio"
type input "Assessment 3: Video Pitch Presentatio"
type lightning-primitive-input-simple "Assessment 3: Video Pitch Presentation"
type input "Assessment 3: Video Pitch Presentation"
type lightning-primitive-input-simple "Assessment 3: Video Pitch Presentation"
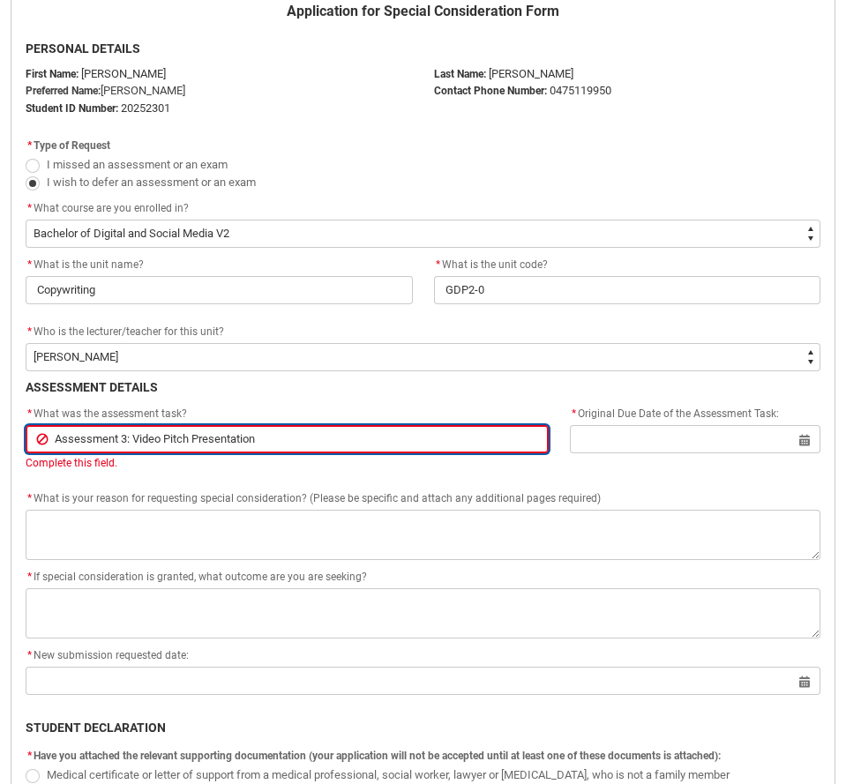
type input "Assessment 3: Video Pitch Presentation"
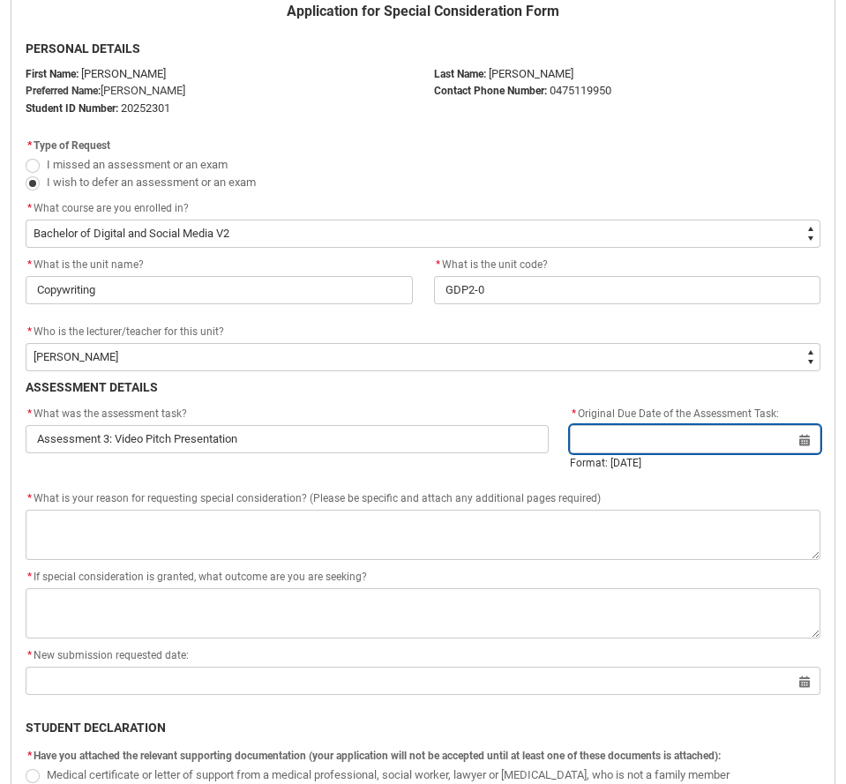
click at [673, 451] on input "Redu_Student_Request flow" at bounding box center [695, 439] width 250 height 28
select select "2025"
type input "[DATE]"
type lightning-datepicker "[DATE]"
type lightning-input "[DATE]"
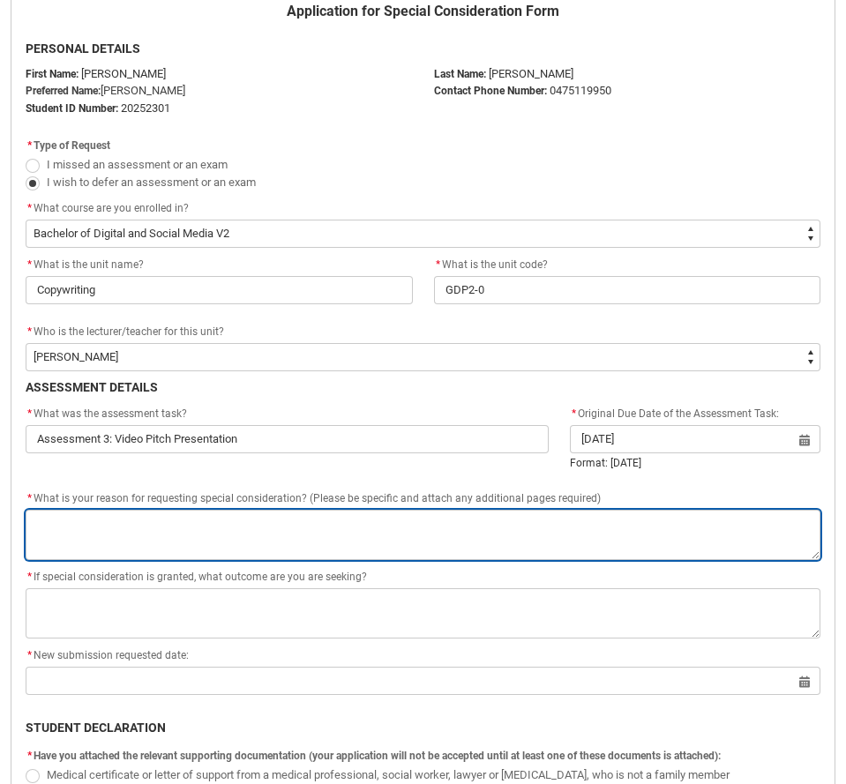
type input "[DATE]"
click at [407, 515] on textarea "*" at bounding box center [423, 535] width 795 height 50
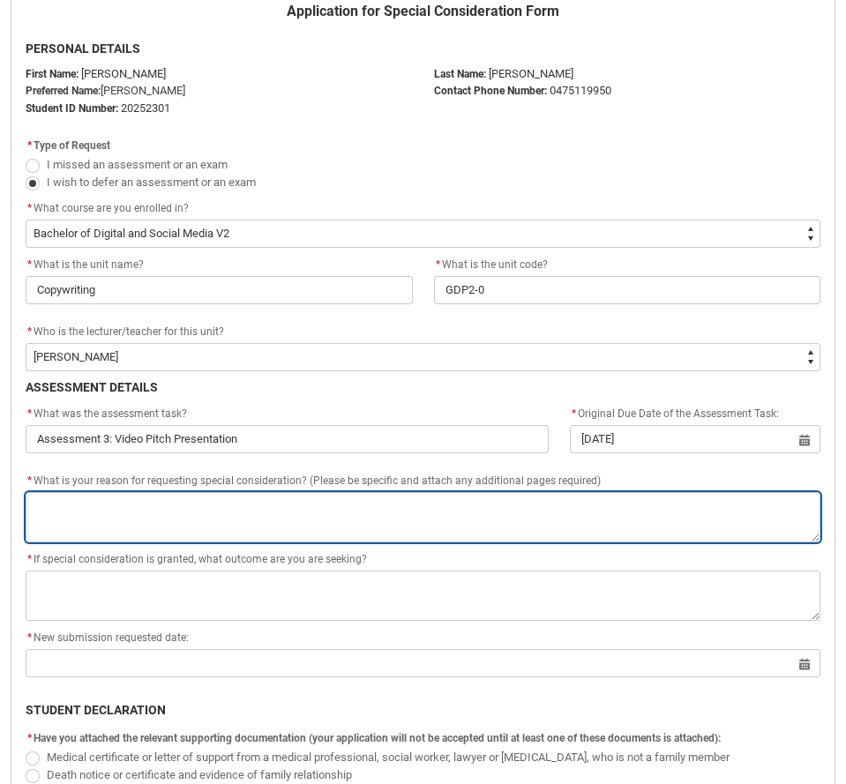
type lightning-textarea "I"
type textarea "I"
type lightning-textarea "I"
type textarea "I"
type lightning-textarea "I h"
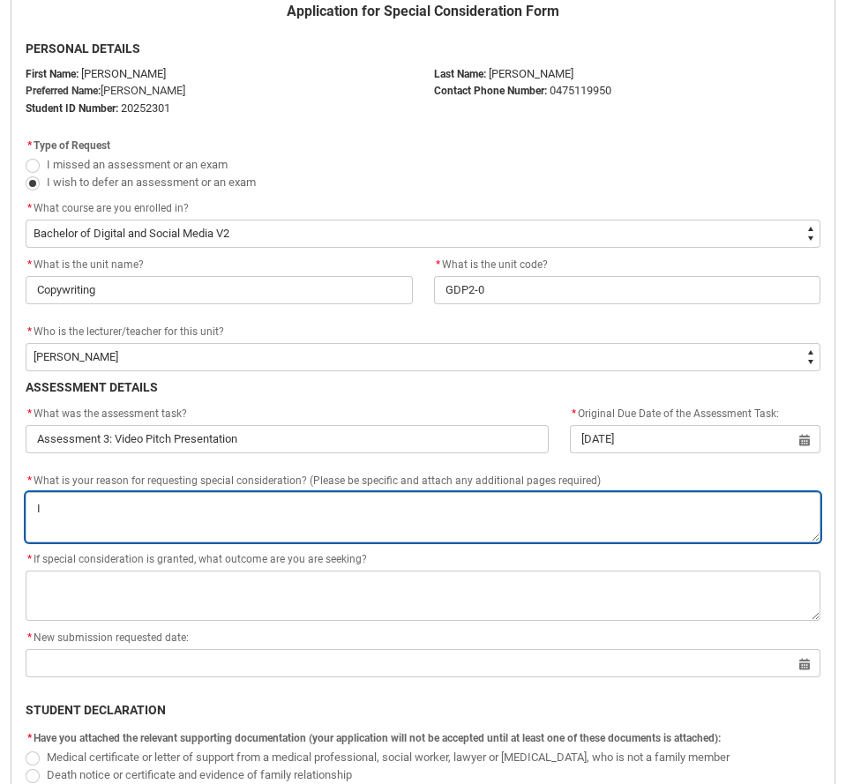
type textarea "I h"
type lightning-textarea "I ha"
type textarea "I ha"
type lightning-textarea "I hav"
type textarea "I hav"
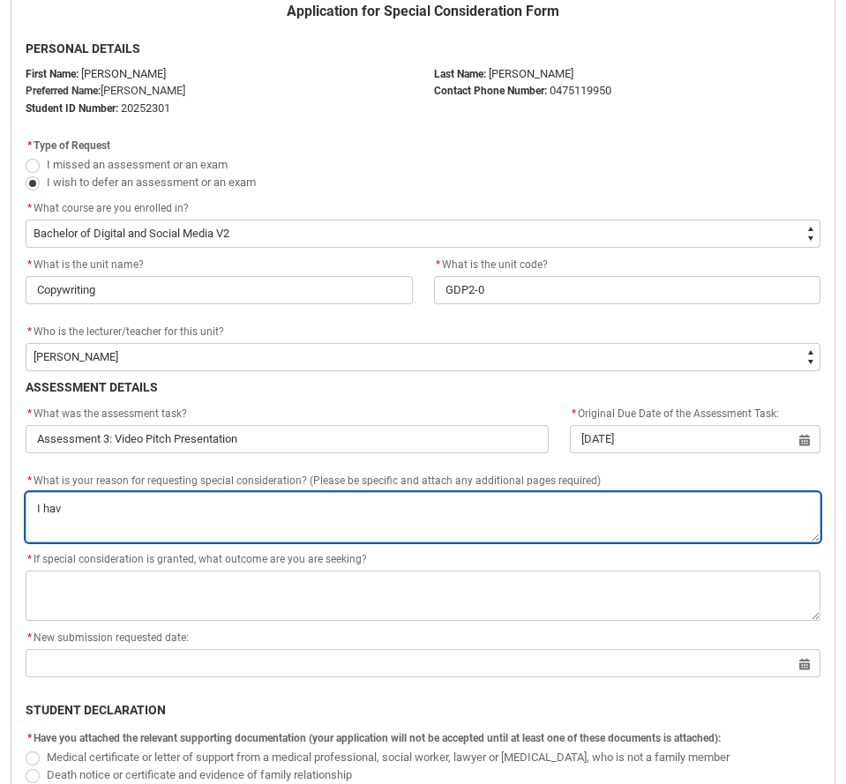
type lightning-textarea "I have"
type textarea "I have"
type lightning-textarea "I have"
type textarea "I have"
type lightning-textarea "I have s"
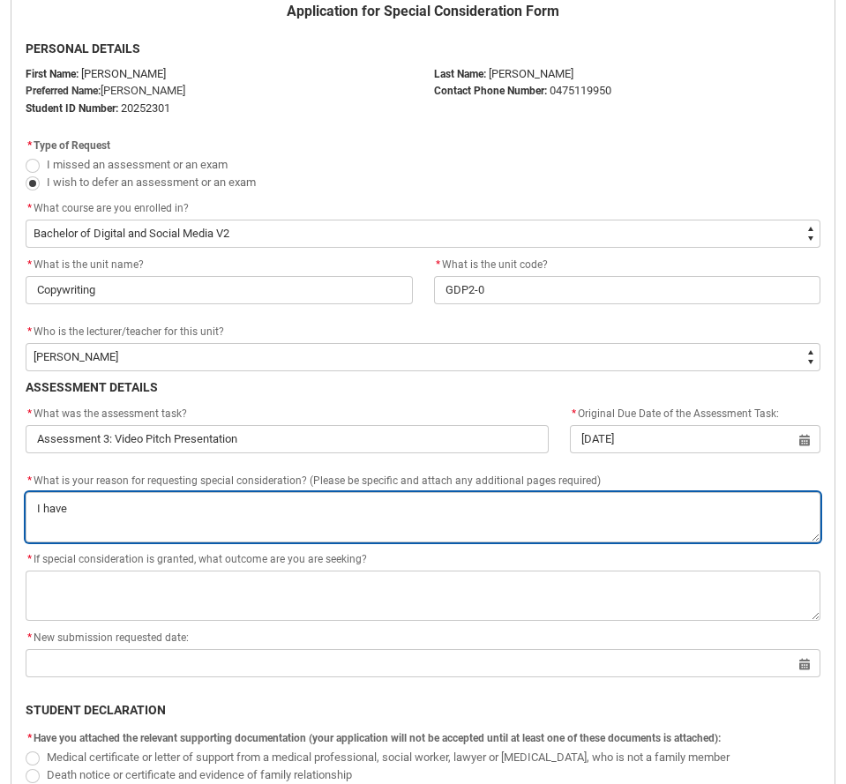
type textarea "I have s"
type lightning-textarea "I have"
type textarea "I have"
type lightning-textarea "I have d"
type textarea "I have d"
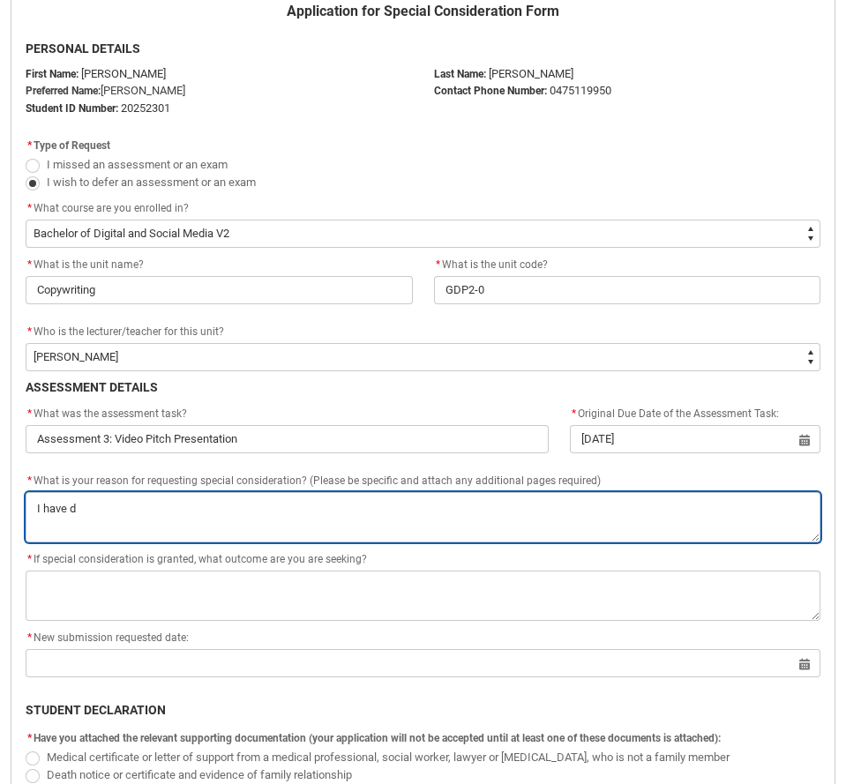
type lightning-textarea "I have de"
type textarea "I have de"
type lightning-textarea "I have dev"
type textarea "I have dev"
type lightning-textarea "I have deve"
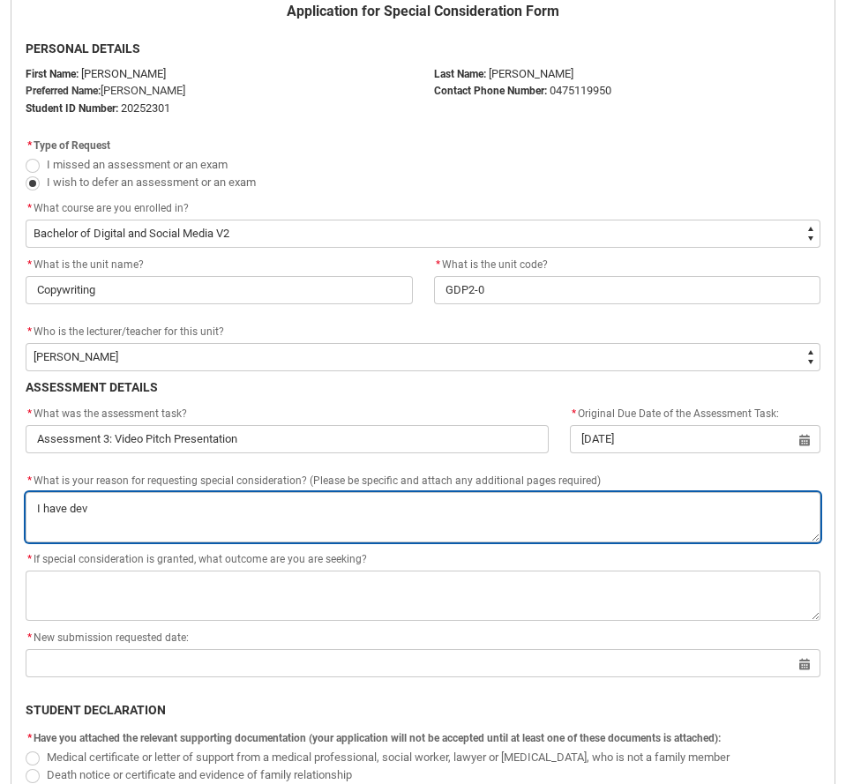
type textarea "I have deve"
type lightning-textarea "I have devel"
type textarea "I have devel"
type lightning-textarea "I have develo"
type textarea "I have develo"
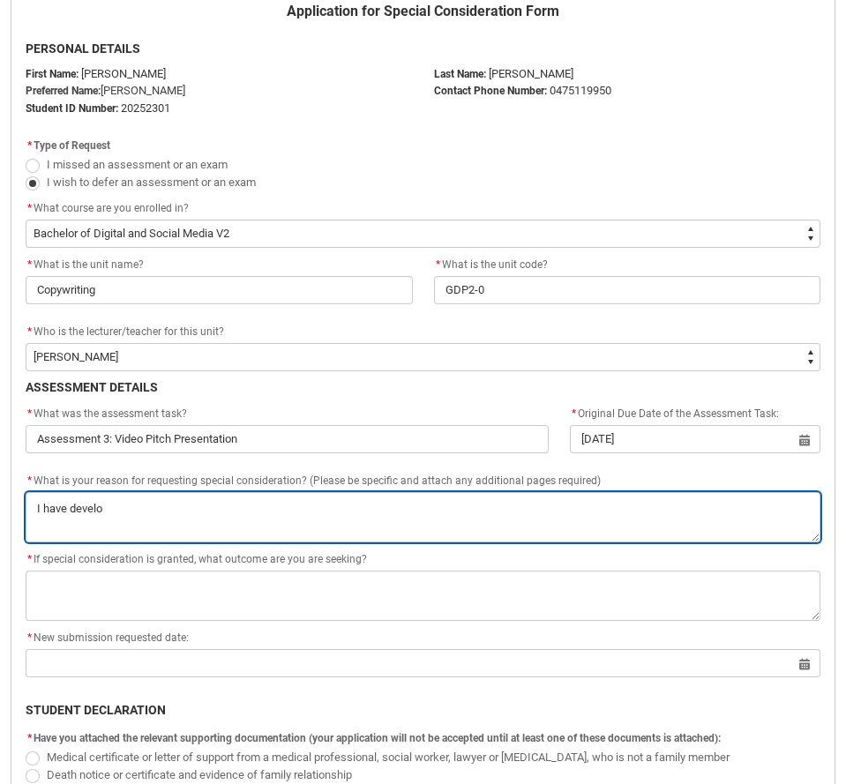
type lightning-textarea "I have develop"
type textarea "I have develop"
type lightning-textarea "I have develope"
type textarea "I have develope"
type lightning-textarea "I have developed"
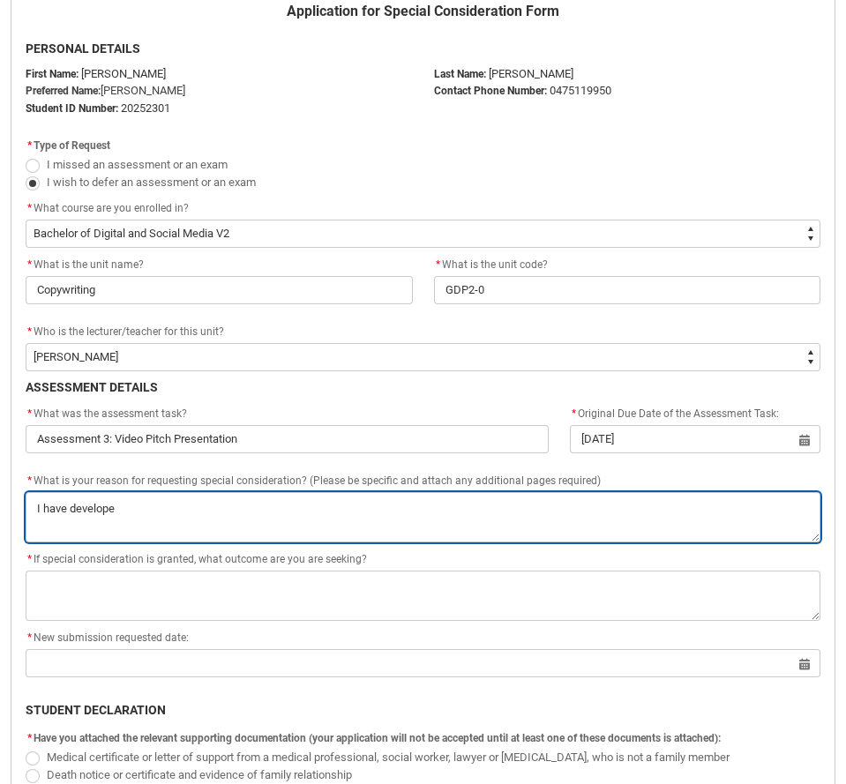
type textarea "I have developed"
type lightning-textarea "I have developed"
type textarea "I have developed"
type lightning-textarea "I have developed n"
type textarea "I have developed n"
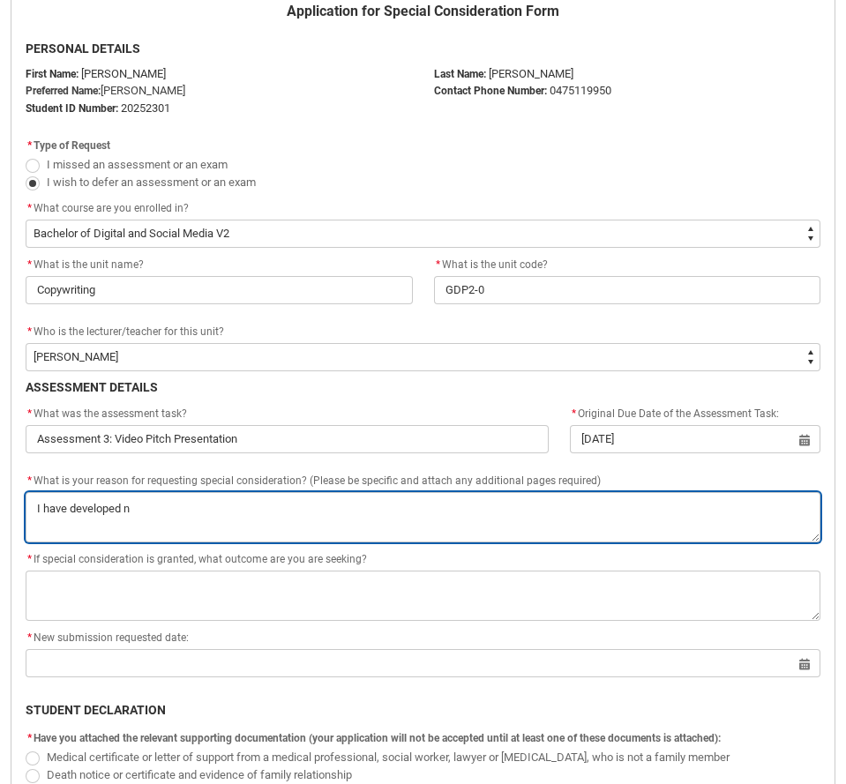
type lightning-textarea "I have developed no"
type textarea "I have developed no"
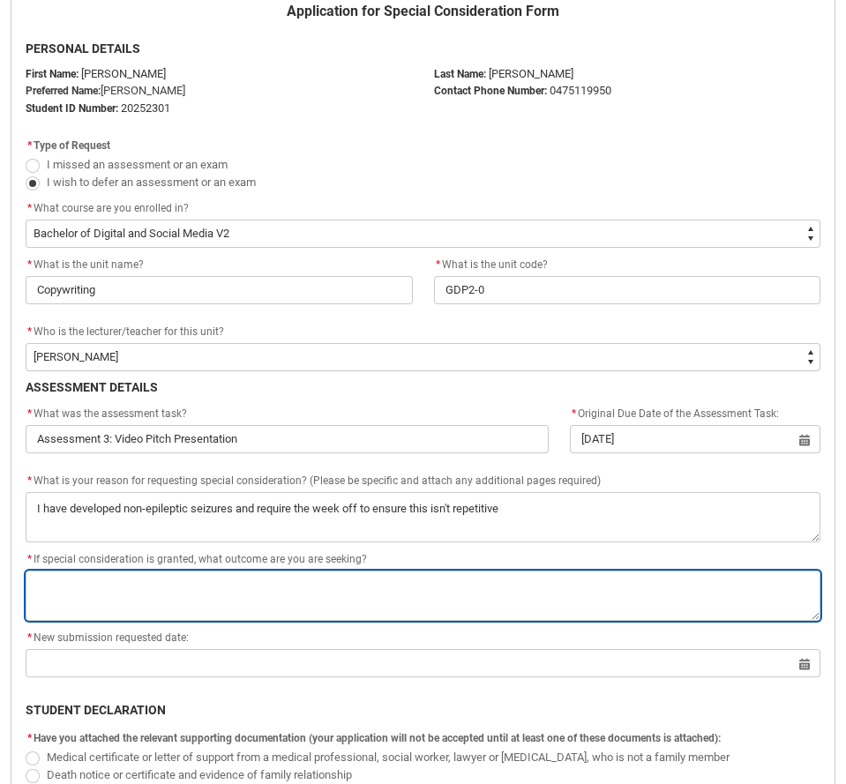
click at [283, 606] on textarea "*" at bounding box center [423, 596] width 795 height 50
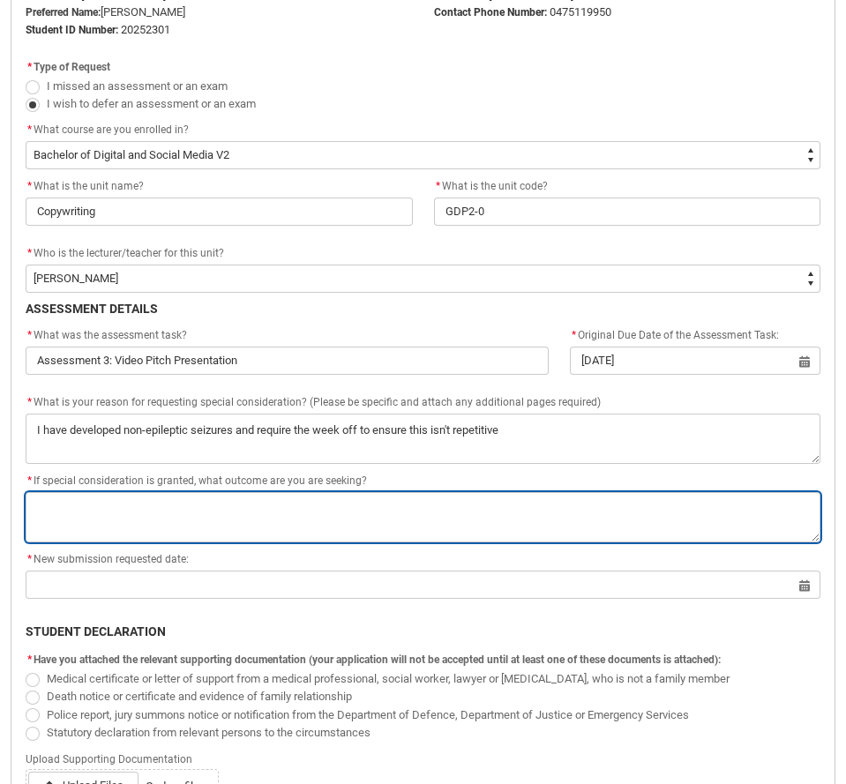
scroll to position [512, 0]
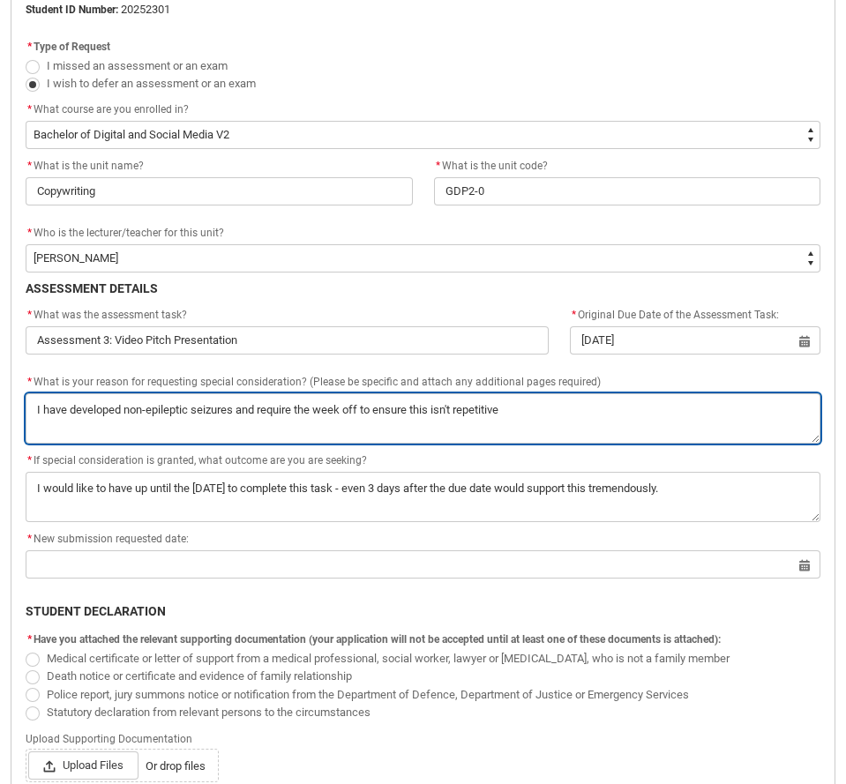
click at [240, 406] on textarea "*" at bounding box center [423, 418] width 795 height 50
click at [243, 412] on textarea "*" at bounding box center [423, 418] width 795 height 50
click at [647, 414] on textarea "*" at bounding box center [423, 418] width 795 height 50
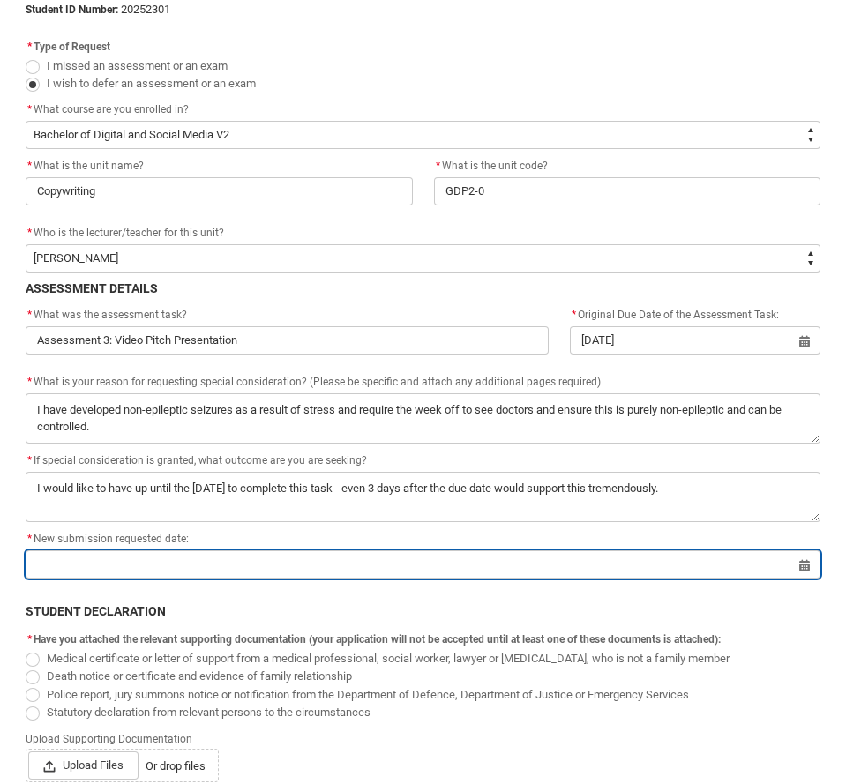
click at [333, 566] on input "Redu_Student_Request flow" at bounding box center [423, 564] width 795 height 28
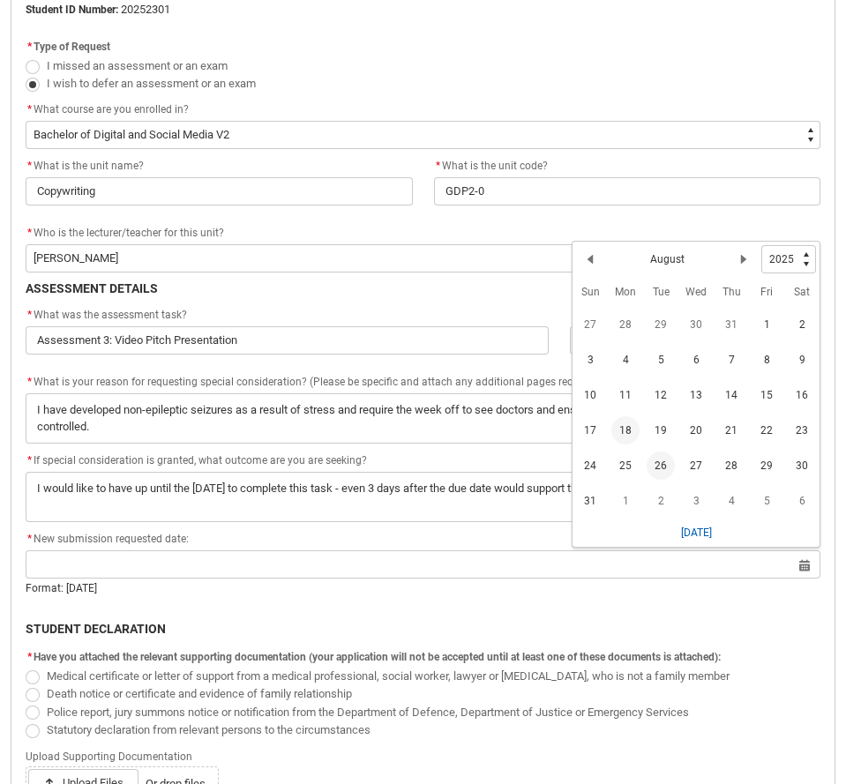
click at [662, 470] on span "26" at bounding box center [660, 466] width 28 height 28
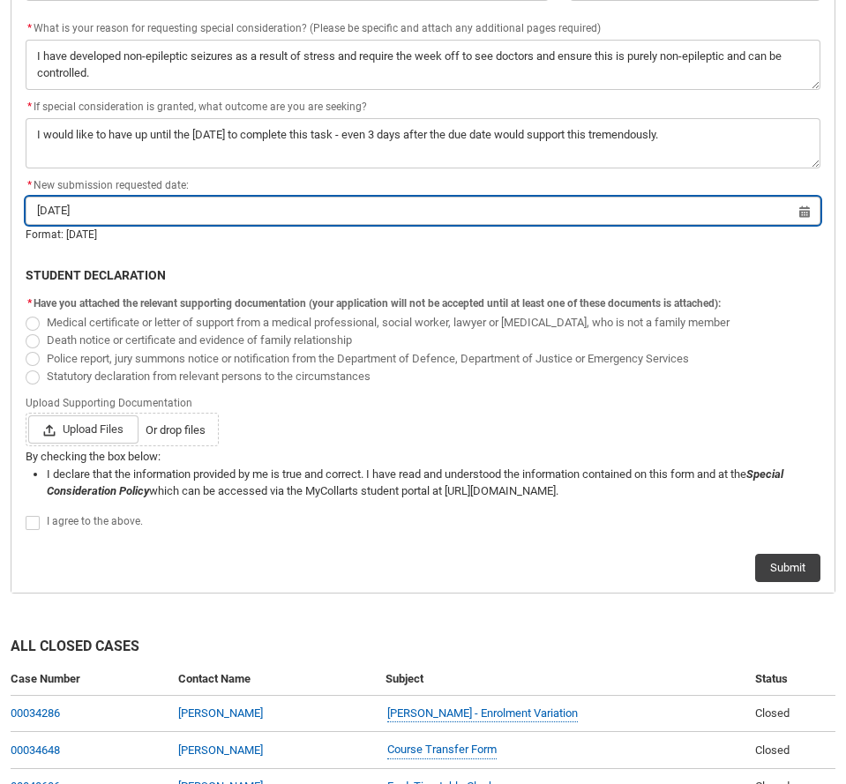
scroll to position [878, 0]
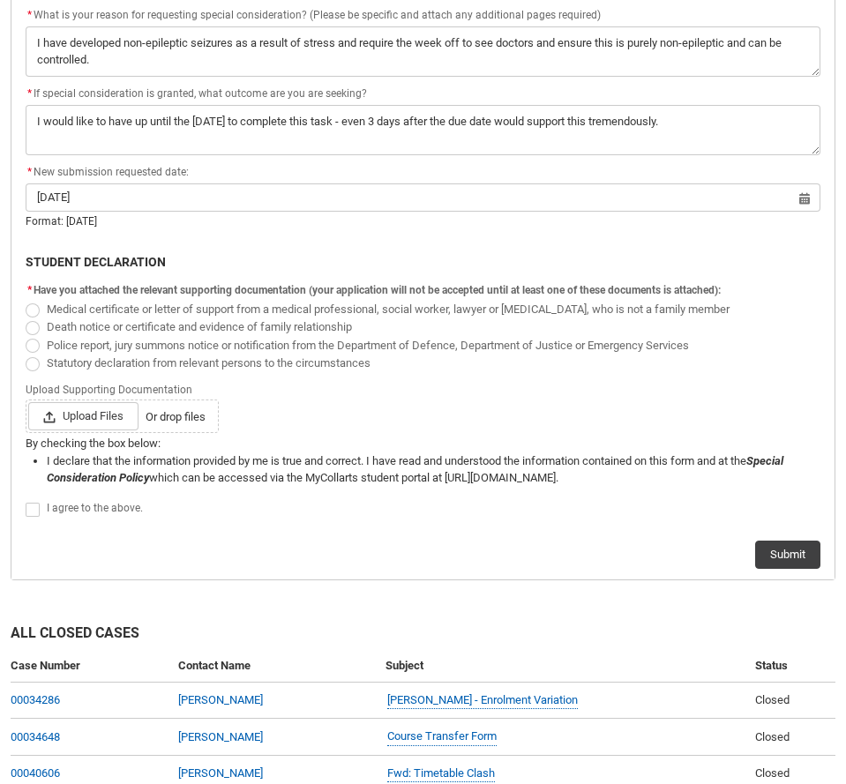
click at [244, 309] on span "Medical certificate or letter of support from a medical professional, social wo…" at bounding box center [388, 309] width 683 height 13
click at [26, 300] on input "Medical certificate or letter of support from a medical professional, social wo…" at bounding box center [25, 299] width 1 height 1
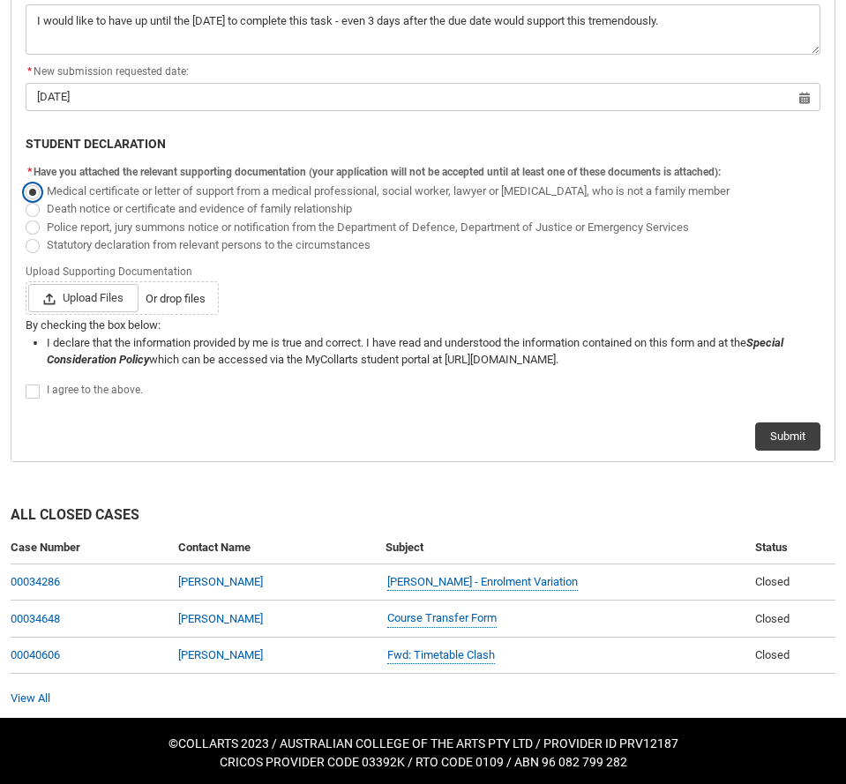
scroll to position [982, 0]
